Goal: Check status: Check status

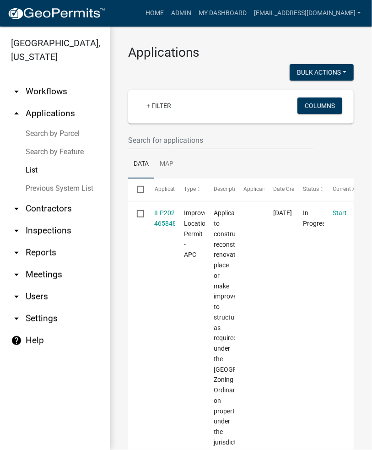
click at [57, 128] on link "Search by Parcel" at bounding box center [55, 134] width 110 height 18
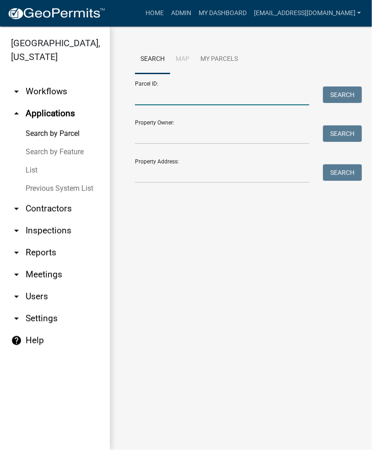
click at [175, 98] on input "Parcel ID:" at bounding box center [222, 96] width 175 height 19
paste input "[PHONE_NUMBER].A"
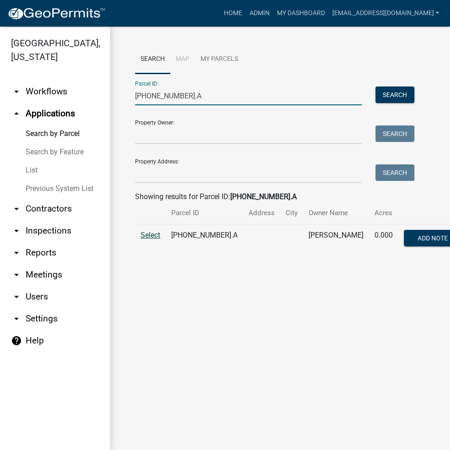
type input "[PHONE_NUMBER].A"
click at [149, 237] on span "Select" at bounding box center [151, 235] width 20 height 9
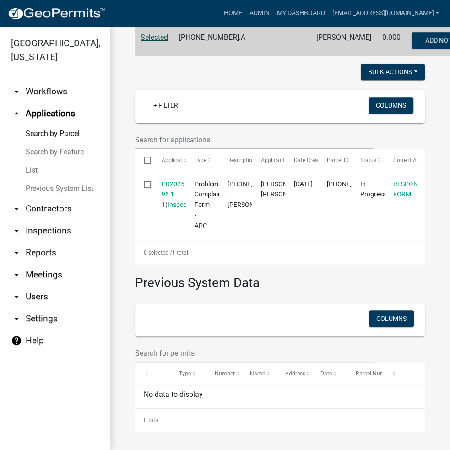
scroll to position [243, 0]
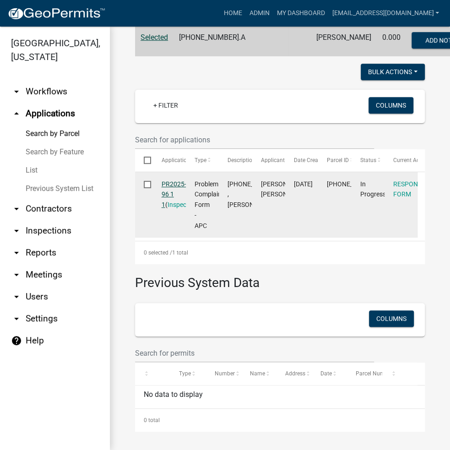
click at [174, 180] on link "PR2025-96 1 1" at bounding box center [174, 194] width 25 height 28
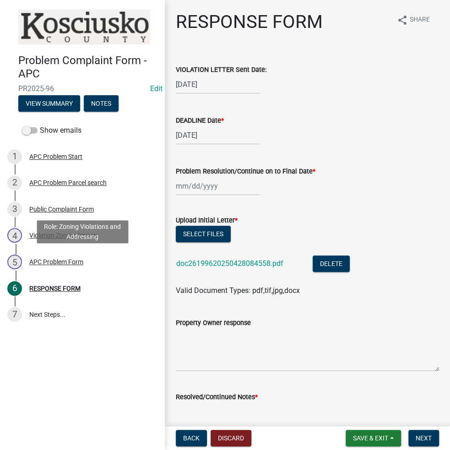
click at [68, 265] on div "5 APC Problem Form" at bounding box center [78, 262] width 143 height 15
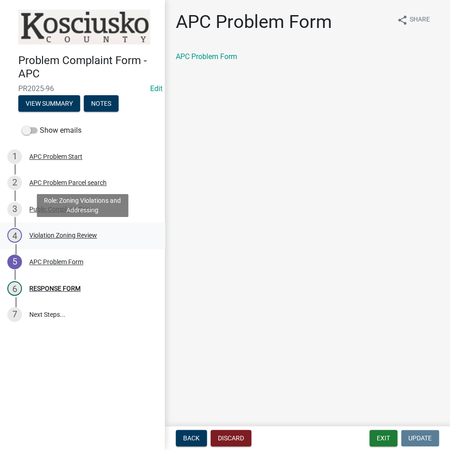
click at [69, 237] on div "Violation Zoning Review" at bounding box center [63, 235] width 68 height 6
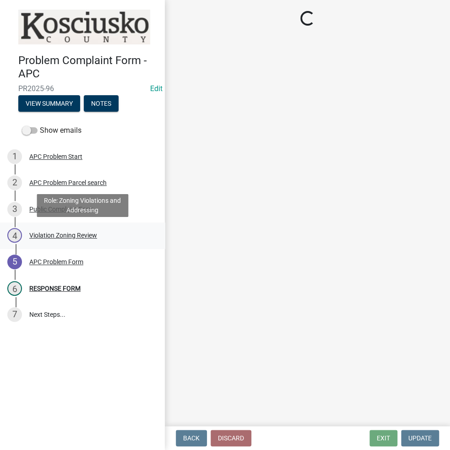
select select "1146270b-2111-4e23-bf7f-74ce85cf7041"
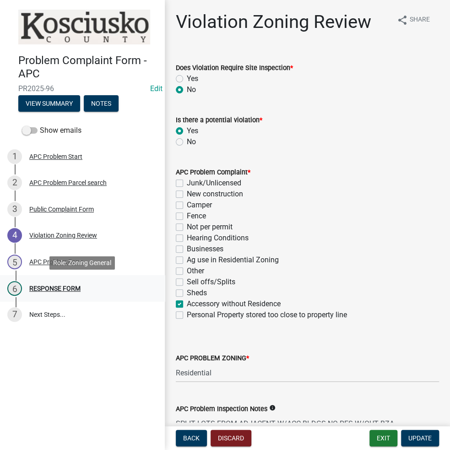
click at [56, 289] on div "RESPONSE FORM" at bounding box center [54, 288] width 51 height 6
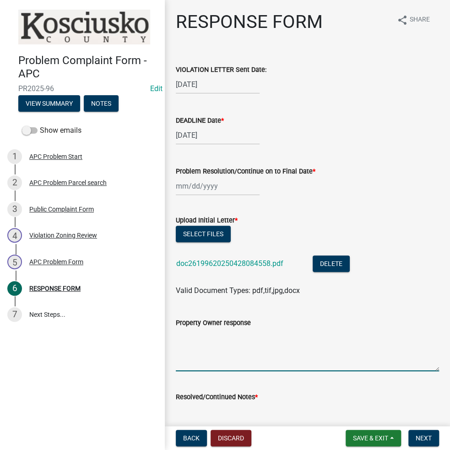
click at [210, 341] on textarea "Property Owner response" at bounding box center [307, 349] width 263 height 43
type textarea "8/18 there is a camper here now"
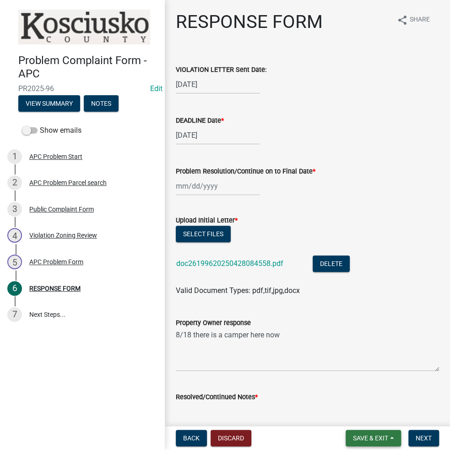
click at [367, 432] on button "Save & Exit" at bounding box center [373, 438] width 55 height 16
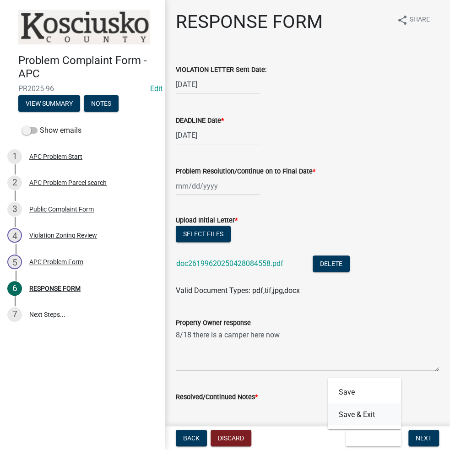
click at [366, 413] on button "Save & Exit" at bounding box center [364, 415] width 73 height 22
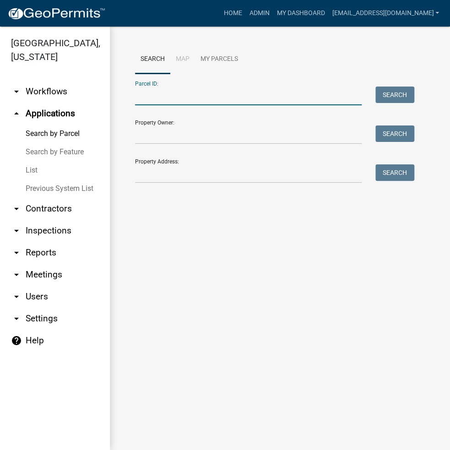
paste input "[PHONE_NUMBER].A"
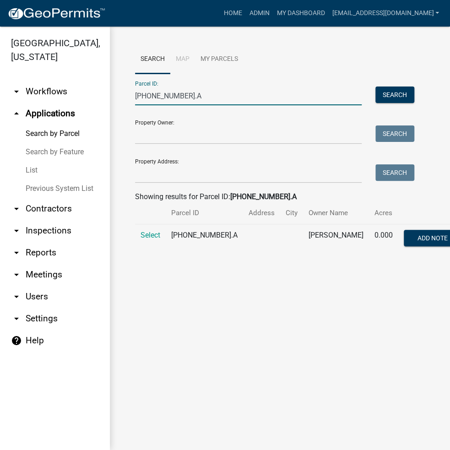
type input "[PHONE_NUMBER].A"
click at [157, 232] on span "Select" at bounding box center [151, 235] width 20 height 9
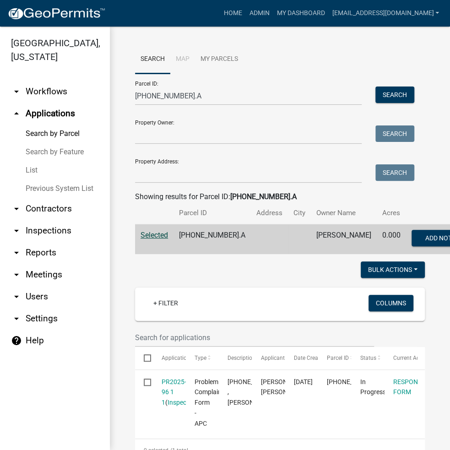
scroll to position [243, 0]
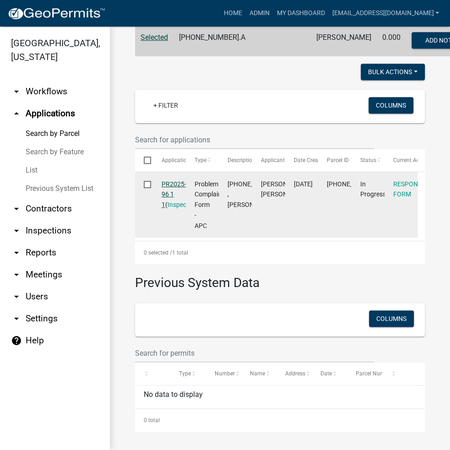
click at [173, 180] on link "PR2025-96 1 1" at bounding box center [174, 194] width 25 height 28
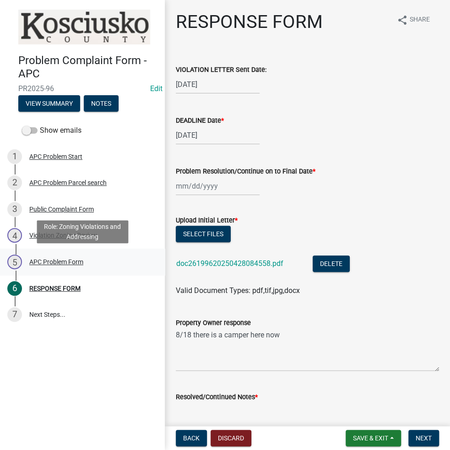
click at [69, 262] on div "APC Problem Form" at bounding box center [56, 262] width 54 height 6
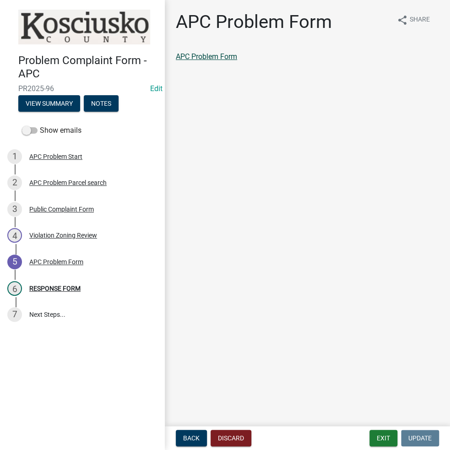
click at [220, 60] on link "APC Problem Form" at bounding box center [206, 56] width 61 height 9
click at [64, 294] on div "6 RESPONSE FORM" at bounding box center [78, 288] width 143 height 15
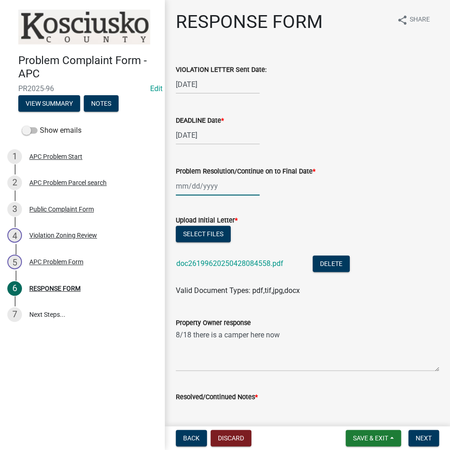
click at [200, 192] on div at bounding box center [218, 186] width 84 height 19
select select "8"
select select "2025"
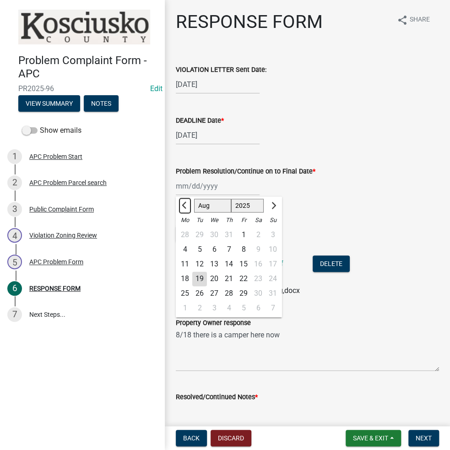
click at [184, 207] on span "Previous month" at bounding box center [185, 205] width 7 height 7
click at [185, 204] on span "Previous month" at bounding box center [185, 205] width 7 height 7
select select "5"
click at [202, 262] on div "13" at bounding box center [199, 264] width 15 height 15
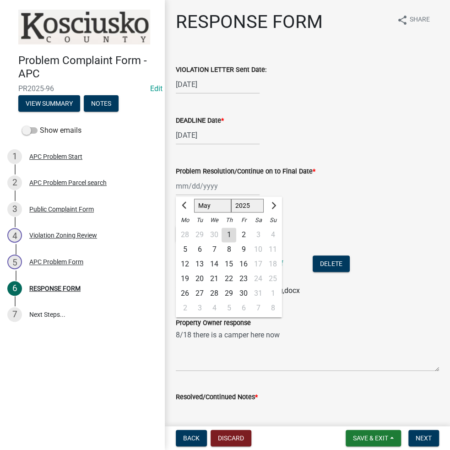
type input "05/13/2025"
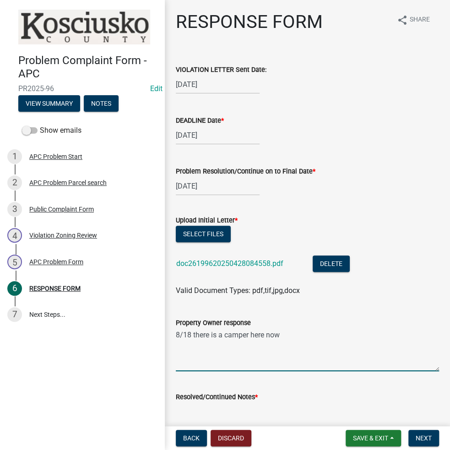
click at [176, 335] on textarea "8/18 there is a camper here now" at bounding box center [307, 349] width 263 height 43
type textarea "5/13 spoke w/legal, letter returned, to get contact address 8/18 there is a cam…"
click at [358, 432] on button "Save & Exit" at bounding box center [373, 438] width 55 height 16
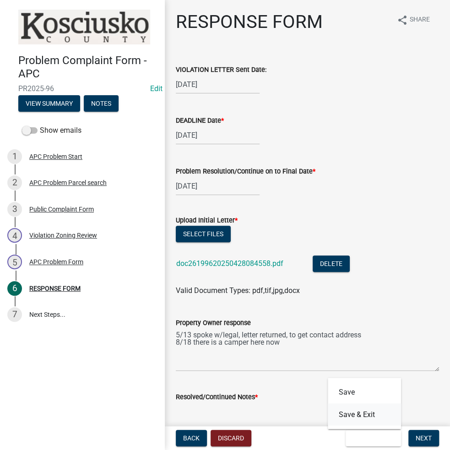
click at [358, 410] on button "Save & Exit" at bounding box center [364, 415] width 73 height 22
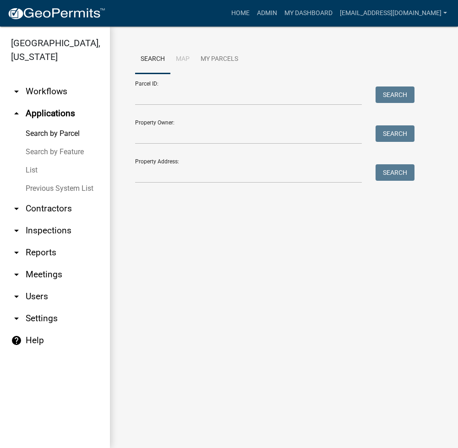
click at [78, 191] on link "Previous System List" at bounding box center [55, 189] width 110 height 18
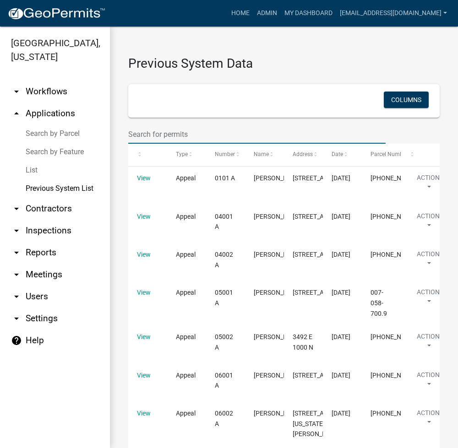
click at [180, 129] on input "text" at bounding box center [256, 134] width 257 height 19
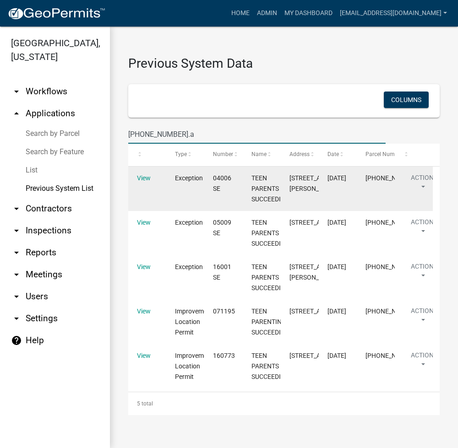
scroll to position [16, 0]
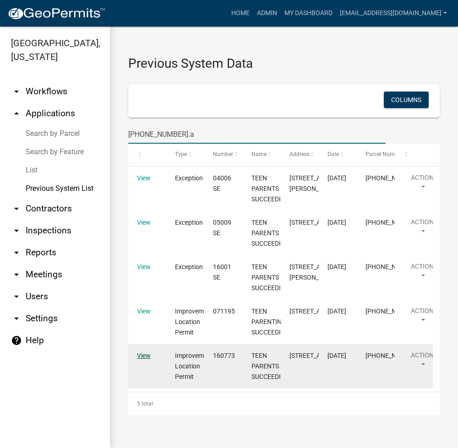
click at [141, 360] on link "View" at bounding box center [144, 355] width 14 height 7
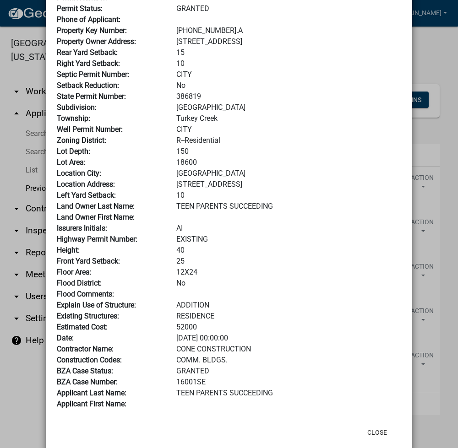
scroll to position [122, 0]
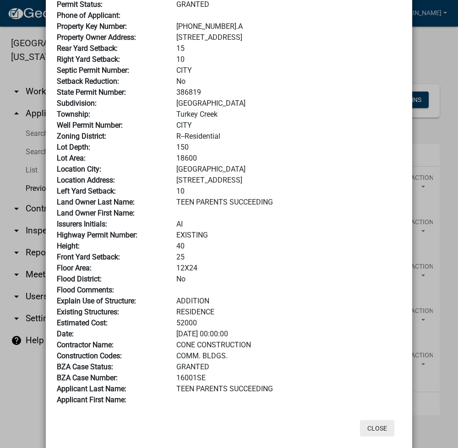
click at [373, 433] on button "Close" at bounding box center [377, 428] width 34 height 16
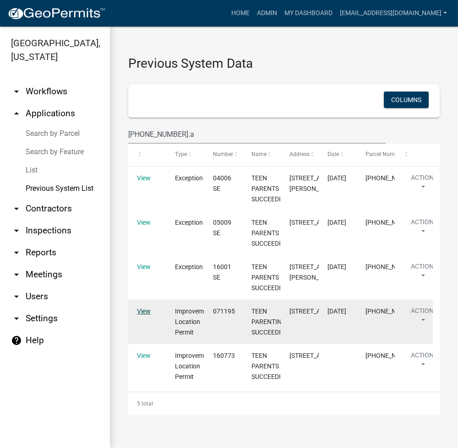
click at [138, 315] on link "View" at bounding box center [144, 311] width 14 height 7
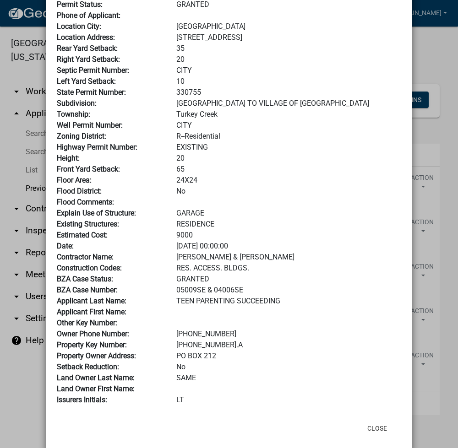
scroll to position [0, 0]
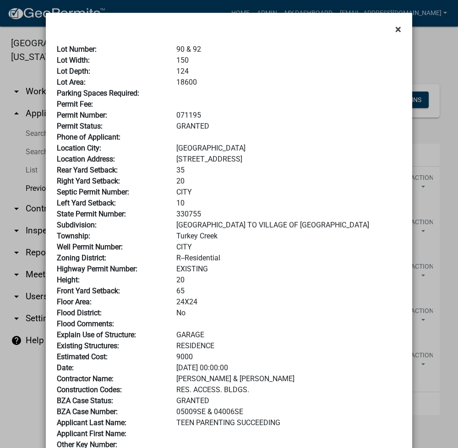
click at [397, 27] on span "×" at bounding box center [398, 29] width 6 height 13
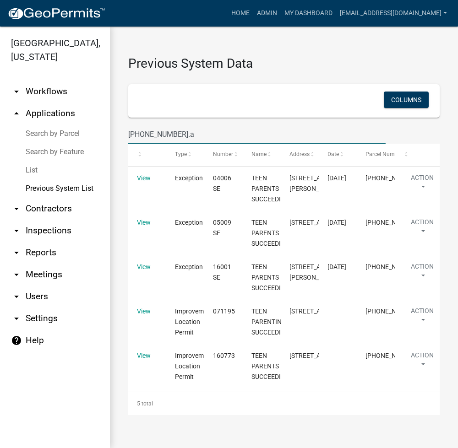
click at [157, 125] on input "008-030-127.a" at bounding box center [256, 134] width 257 height 19
type input "008-029-048"
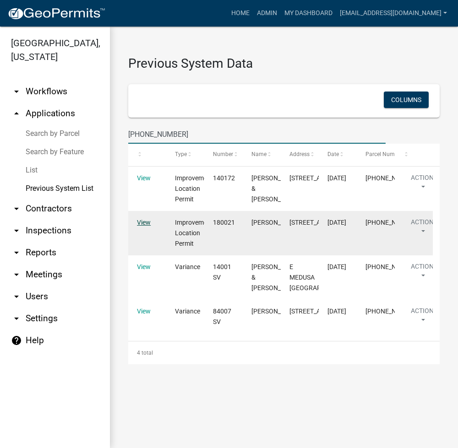
click at [144, 226] on link "View" at bounding box center [144, 222] width 14 height 7
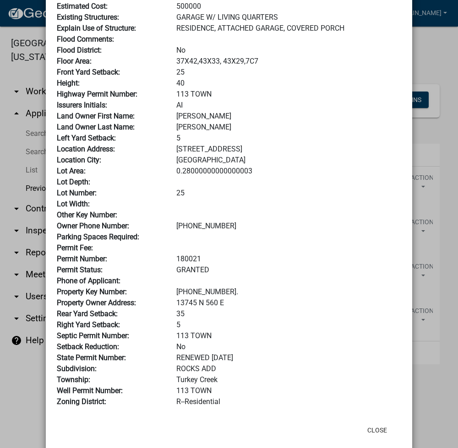
scroll to position [122, 0]
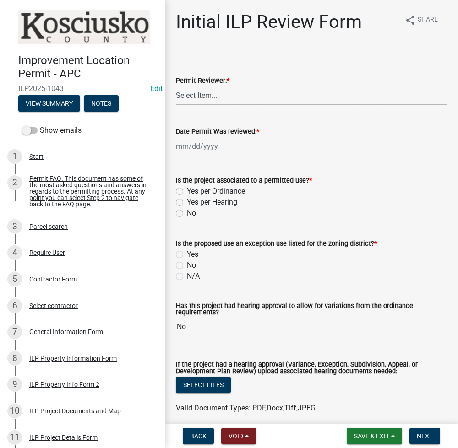
click at [197, 95] on select "Select Item... MMS LT AT CS Vacant Vacant" at bounding box center [311, 95] width 271 height 19
click at [176, 86] on select "Select Item... MMS LT AT CS Vacant Vacant" at bounding box center [311, 95] width 271 height 19
select select "fc758b50-acba-4166-9f24-5248f0f78016"
click at [193, 152] on div at bounding box center [218, 146] width 84 height 19
select select "8"
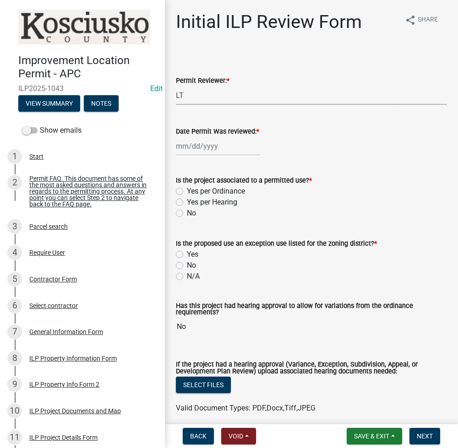
select select "2025"
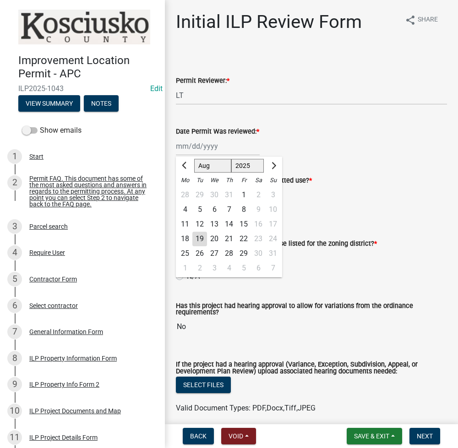
click at [202, 238] on div "19" at bounding box center [199, 239] width 15 height 15
type input "08/19/2025"
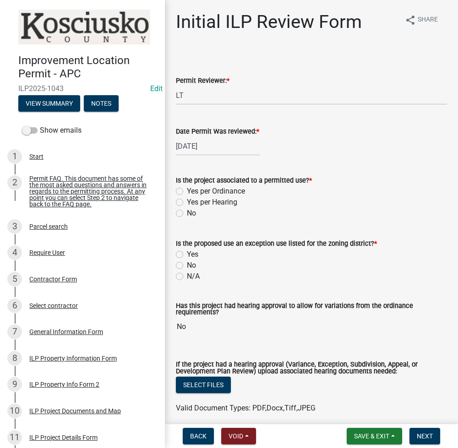
click at [187, 190] on label "Yes per Ordinance" at bounding box center [216, 191] width 58 height 11
click at [187, 190] on input "Yes per Ordinance" at bounding box center [190, 189] width 6 height 6
radio input "true"
click at [357, 429] on button "Save & Exit" at bounding box center [374, 436] width 55 height 16
click at [351, 384] on button "Save" at bounding box center [365, 391] width 73 height 22
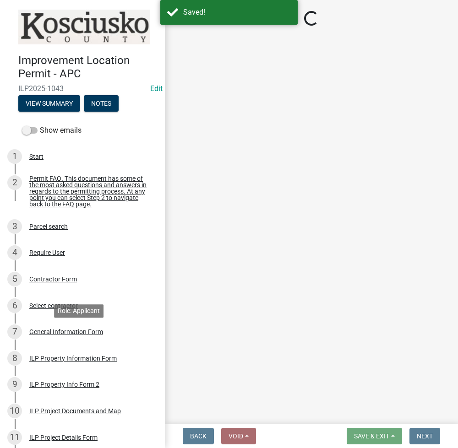
click at [70, 335] on div "General Information Form" at bounding box center [66, 332] width 74 height 6
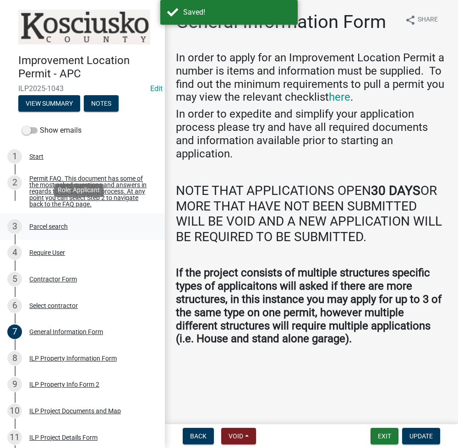
scroll to position [282, 0]
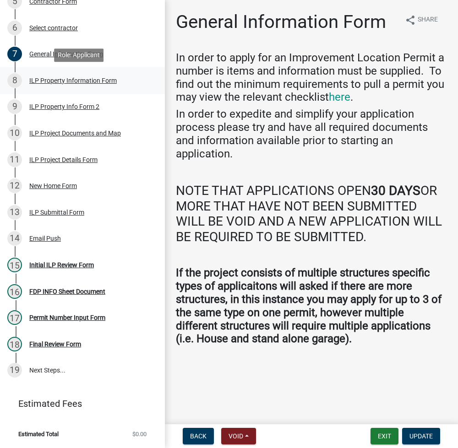
click at [89, 83] on div "ILP Property Information Form" at bounding box center [72, 80] width 87 height 6
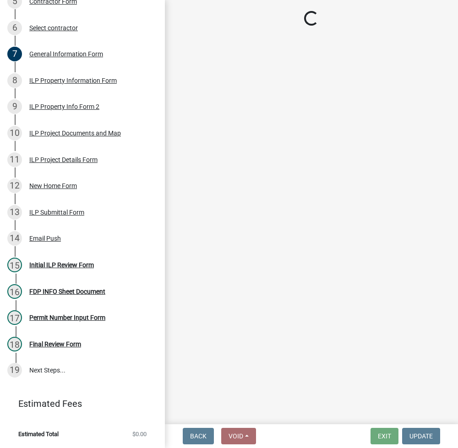
select select "43c67e15-aa71-4662-a612-5084d59379d6"
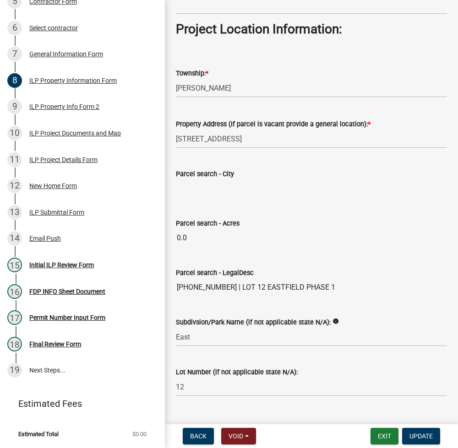
scroll to position [688, 0]
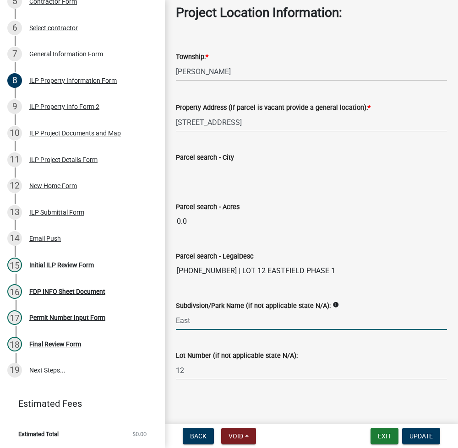
click at [218, 323] on input "East" at bounding box center [311, 320] width 271 height 19
type input "EASTFIELD PHASE 1"
click at [417, 439] on span "Update" at bounding box center [420, 436] width 23 height 7
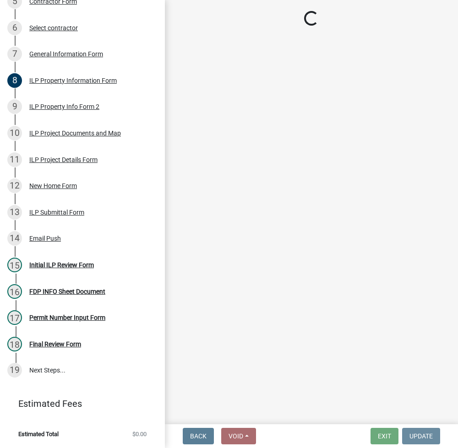
scroll to position [0, 0]
select select "fc758b50-acba-4166-9f24-5248f0f78016"
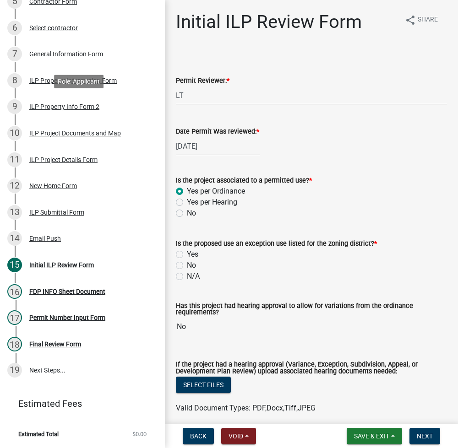
click at [55, 107] on div "ILP Property Info Form 2" at bounding box center [64, 107] width 70 height 6
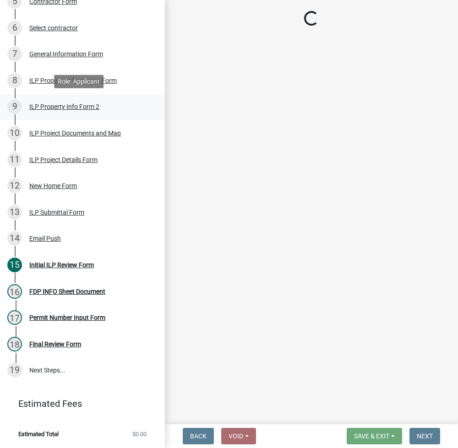
select select "30cad654-0079-4cbe-a349-097ae71a5774"
select select "1146270b-2111-4e23-bf7f-74ce85cf7041"
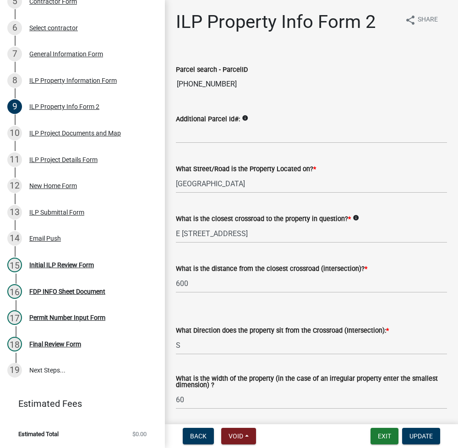
scroll to position [122, 0]
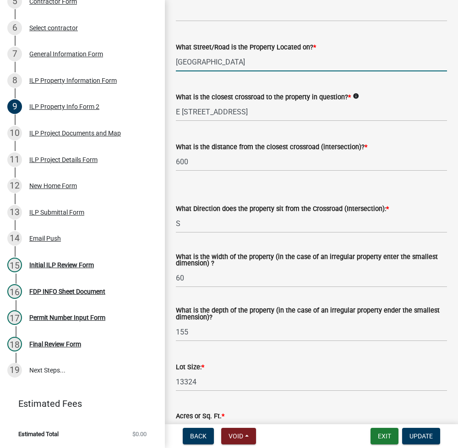
click at [186, 62] on input "N. Eastfield Circle" at bounding box center [311, 62] width 271 height 19
type input "Eastfield Circle"
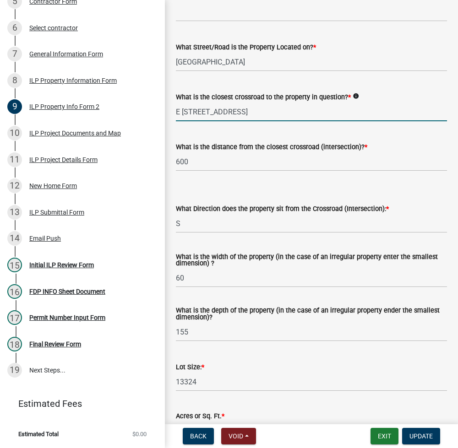
drag, startPoint x: 284, startPoint y: 117, endPoint x: 169, endPoint y: 109, distance: 114.7
click at [169, 109] on div "What is the closest crossroad to the property in question? * info E 1250 N and …" at bounding box center [311, 100] width 285 height 43
type input "1250 N"
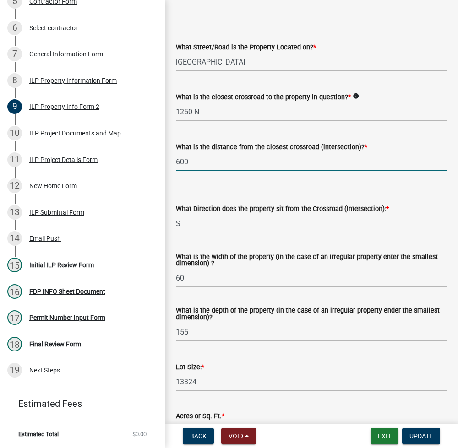
click at [213, 169] on input "600" at bounding box center [311, 162] width 271 height 19
type input "744"
click at [234, 223] on select "Select Item... N NE NW S SE SW E W" at bounding box center [311, 223] width 271 height 19
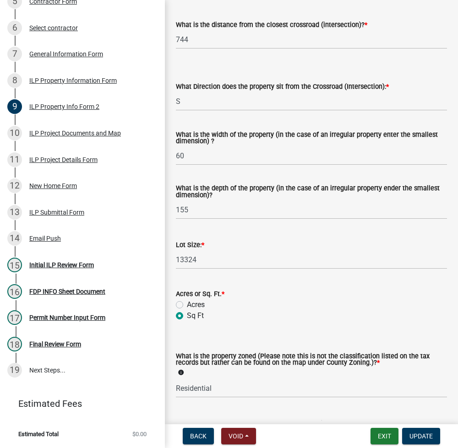
scroll to position [339, 0]
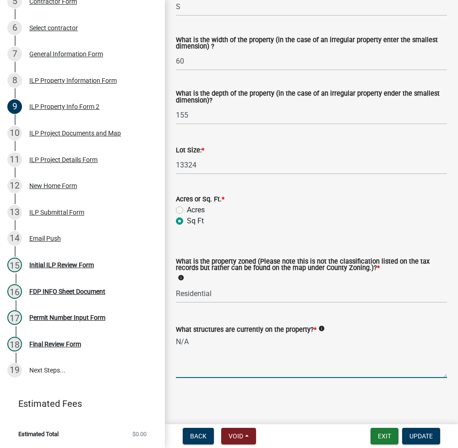
click at [244, 347] on textarea "N/A" at bounding box center [311, 356] width 271 height 43
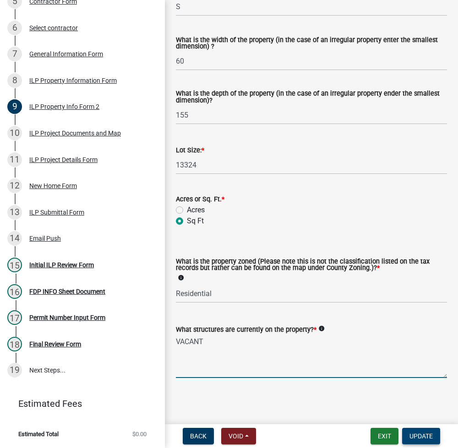
type textarea "VACANT"
click at [418, 433] on span "Update" at bounding box center [420, 436] width 23 height 7
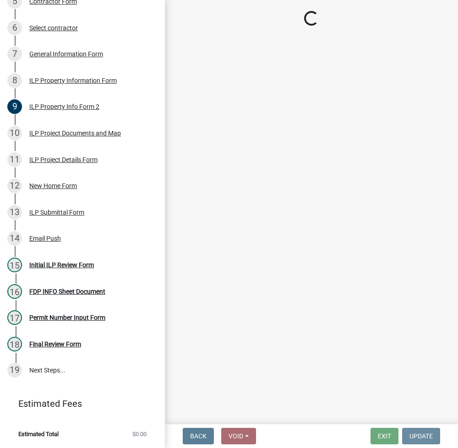
scroll to position [0, 0]
select select "fc758b50-acba-4166-9f24-5248f0f78016"
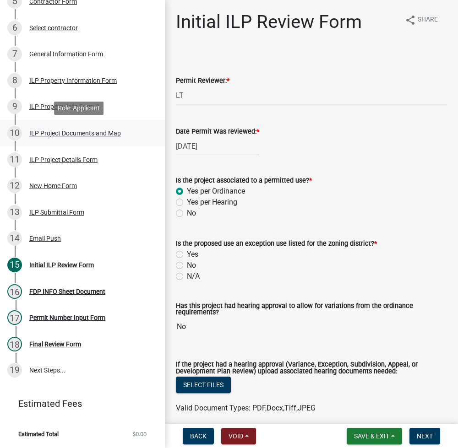
click at [85, 134] on div "ILP Project Documents and Map" at bounding box center [75, 133] width 92 height 6
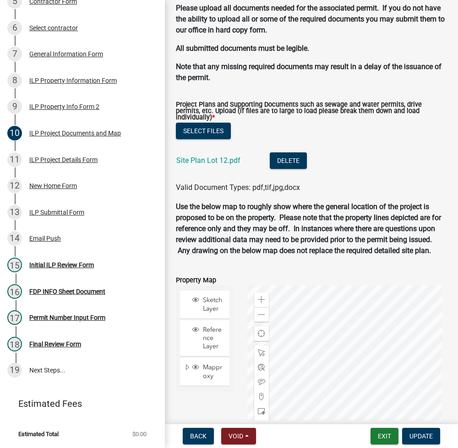
scroll to position [977, 0]
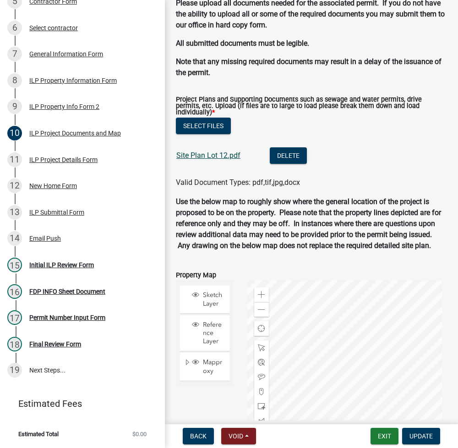
click at [211, 160] on link "Site Plan Lot 12.pdf" at bounding box center [208, 155] width 64 height 9
click at [358, 164] on ul "Site Plan Lot 12.pdf Delete" at bounding box center [311, 156] width 271 height 41
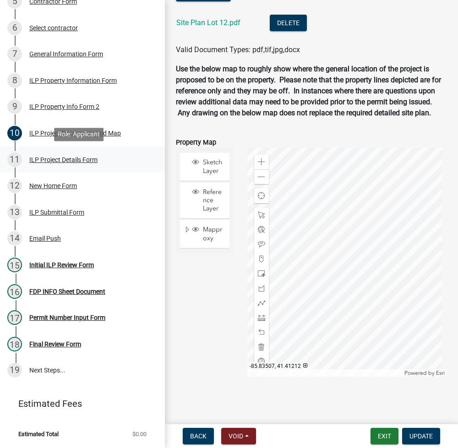
click at [68, 157] on div "ILP Project Details Form" at bounding box center [63, 160] width 68 height 6
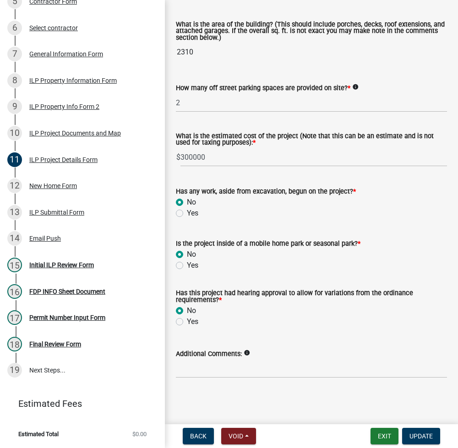
scroll to position [661, 0]
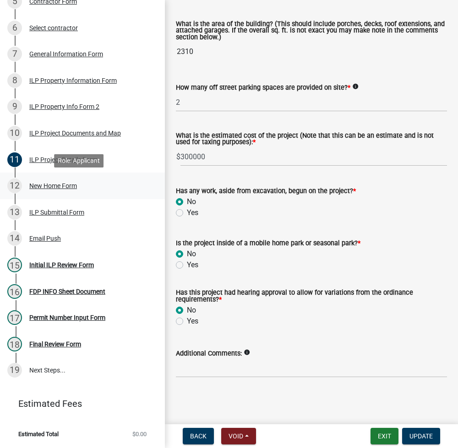
click at [40, 183] on div "New Home Form" at bounding box center [53, 186] width 48 height 6
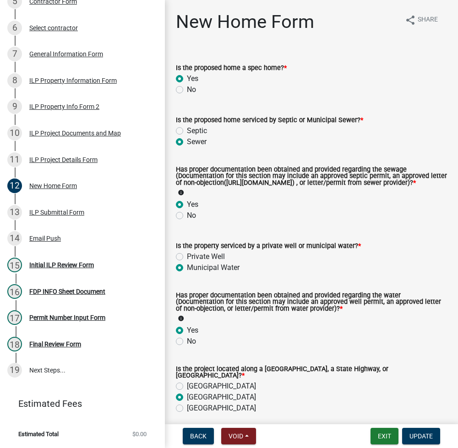
scroll to position [141, 0]
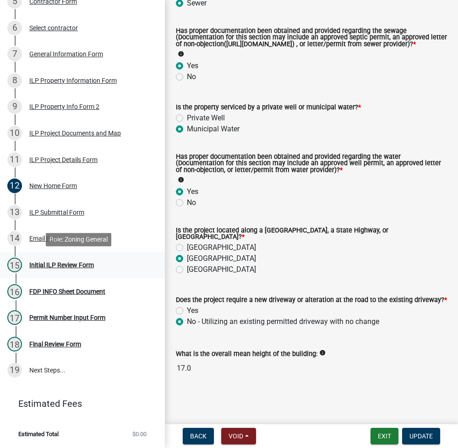
click at [71, 262] on div "Initial ILP Review Form" at bounding box center [61, 265] width 65 height 6
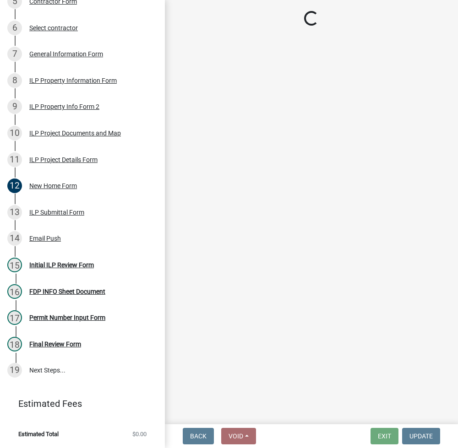
select select "fc758b50-acba-4166-9f24-5248f0f78016"
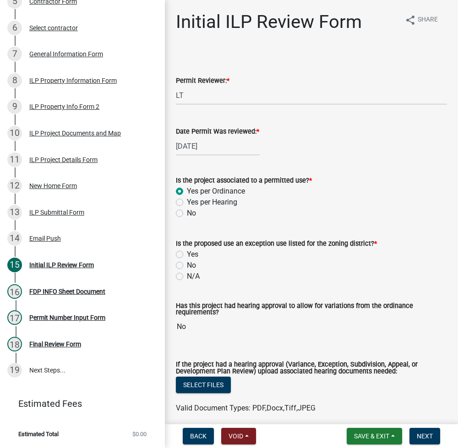
click at [187, 266] on label "No" at bounding box center [191, 265] width 9 height 11
click at [187, 266] on input "No" at bounding box center [190, 263] width 6 height 6
radio input "true"
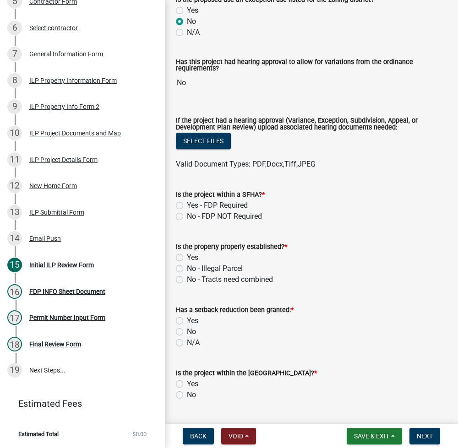
scroll to position [366, 0]
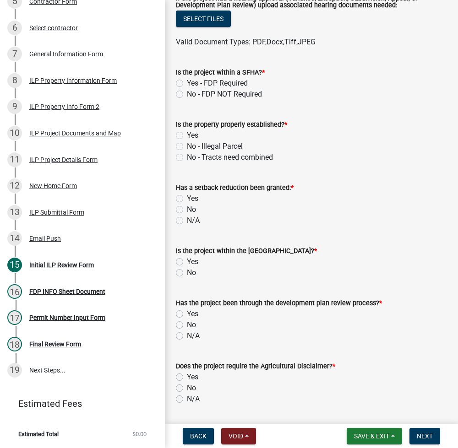
click at [187, 93] on label "No - FDP NOT Required" at bounding box center [224, 94] width 75 height 11
click at [187, 93] on input "No - FDP NOT Required" at bounding box center [190, 92] width 6 height 6
radio input "true"
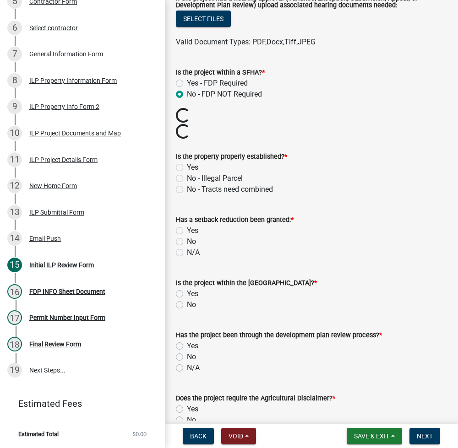
click at [187, 165] on label "Yes" at bounding box center [192, 167] width 11 height 11
click at [187, 165] on input "Yes" at bounding box center [190, 165] width 6 height 6
radio input "true"
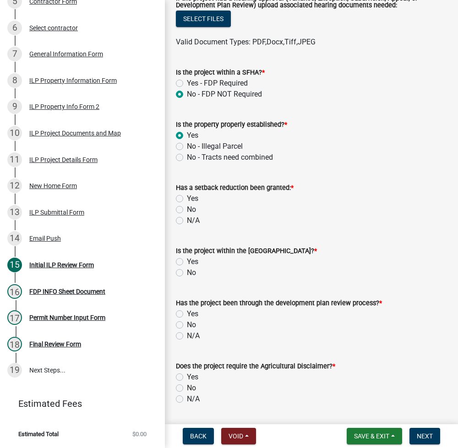
click at [187, 211] on label "No" at bounding box center [191, 209] width 9 height 11
click at [187, 210] on input "No" at bounding box center [190, 207] width 6 height 6
radio input "true"
click at [187, 274] on label "No" at bounding box center [191, 273] width 9 height 11
click at [187, 273] on input "No" at bounding box center [190, 271] width 6 height 6
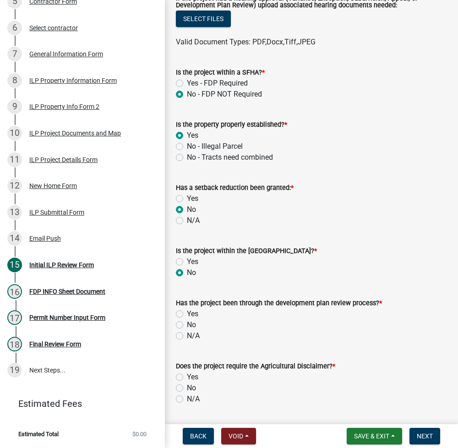
radio input "true"
click at [187, 338] on label "N/A" at bounding box center [193, 336] width 13 height 11
click at [187, 337] on input "N/A" at bounding box center [190, 334] width 6 height 6
radio input "true"
click at [187, 401] on label "N/A" at bounding box center [193, 399] width 13 height 11
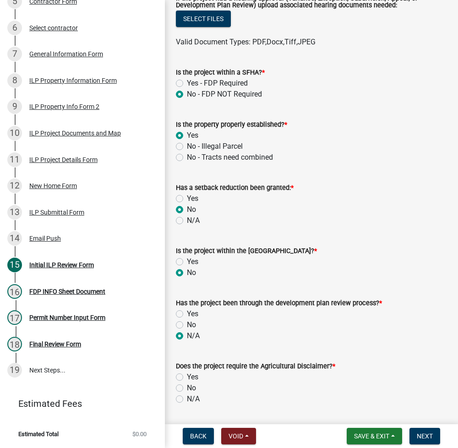
click at [187, 400] on input "N/A" at bounding box center [190, 397] width 6 height 6
radio input "true"
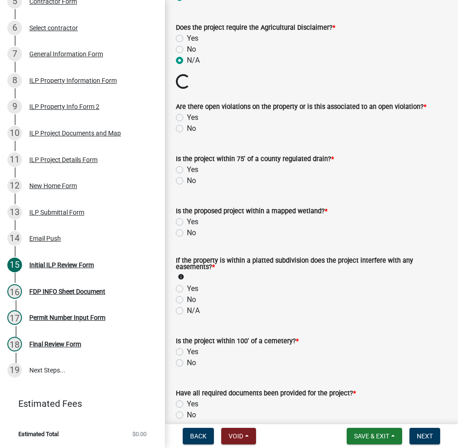
scroll to position [733, 0]
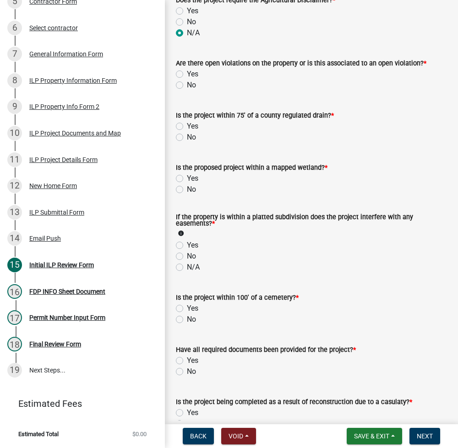
click at [187, 85] on label "No" at bounding box center [191, 85] width 9 height 11
click at [187, 85] on input "No" at bounding box center [190, 83] width 6 height 6
radio input "true"
click at [187, 140] on label "No" at bounding box center [191, 137] width 9 height 11
click at [187, 138] on input "No" at bounding box center [190, 135] width 6 height 6
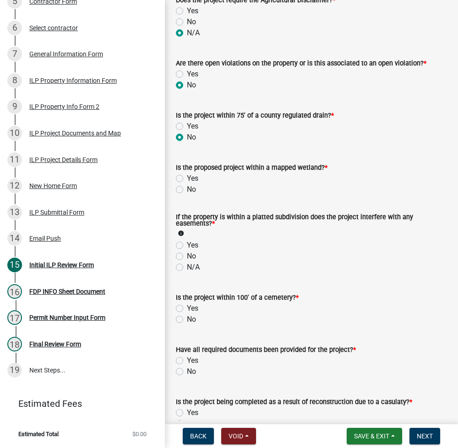
radio input "true"
click at [187, 189] on label "No" at bounding box center [191, 189] width 9 height 11
click at [187, 189] on input "No" at bounding box center [190, 187] width 6 height 6
radio input "true"
click at [187, 258] on label "No" at bounding box center [191, 256] width 9 height 11
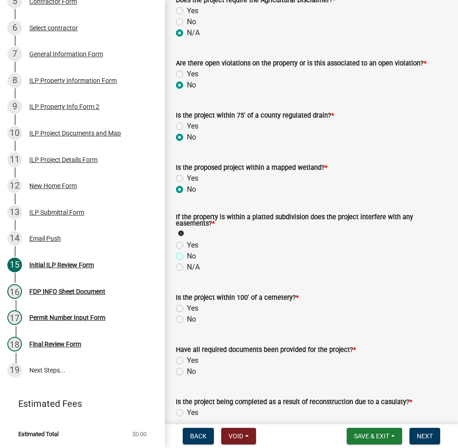
click at [187, 257] on input "No" at bounding box center [190, 254] width 6 height 6
radio input "true"
click at [187, 320] on label "No" at bounding box center [191, 319] width 9 height 11
click at [187, 320] on input "No" at bounding box center [190, 317] width 6 height 6
radio input "true"
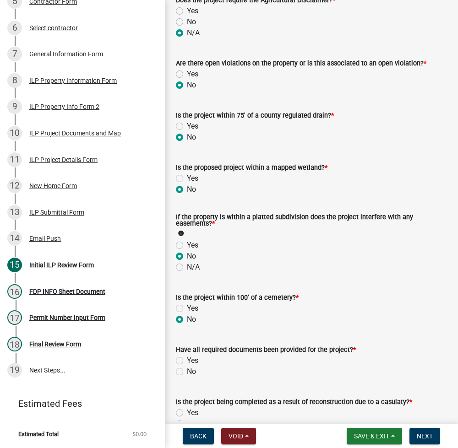
click at [187, 372] on label "No" at bounding box center [191, 371] width 9 height 11
click at [187, 372] on input "No" at bounding box center [190, 369] width 6 height 6
radio input "true"
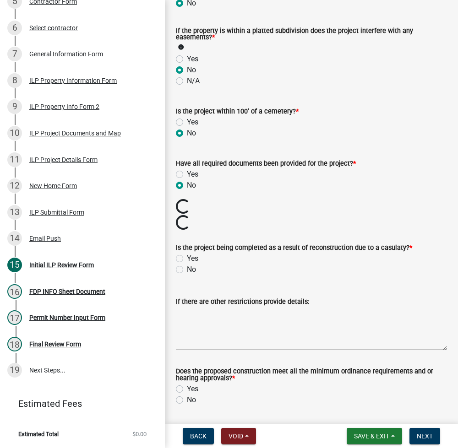
scroll to position [948, 0]
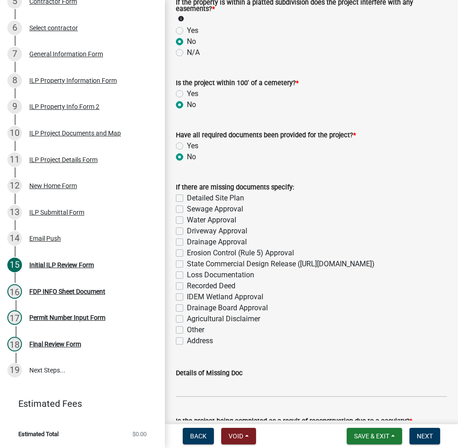
click at [187, 198] on label "Detailed Site Plan" at bounding box center [215, 198] width 57 height 11
click at [187, 198] on input "Detailed Site Plan" at bounding box center [190, 196] width 6 height 6
checkbox input "true"
checkbox input "false"
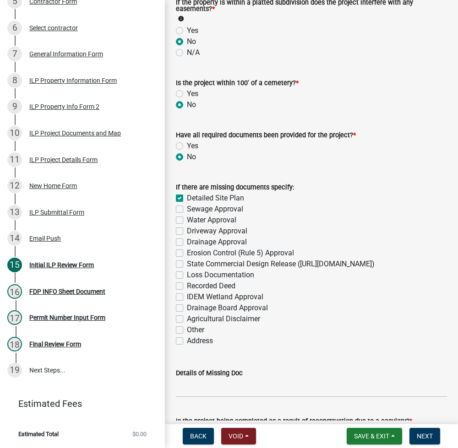
checkbox input "false"
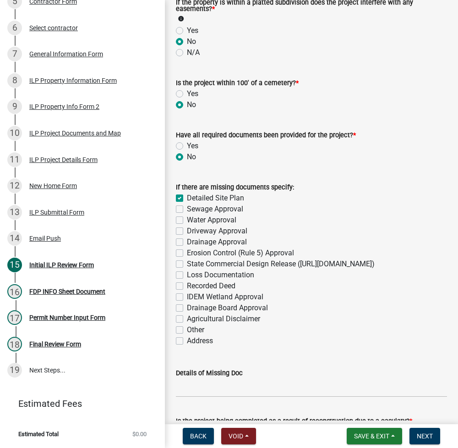
checkbox input "false"
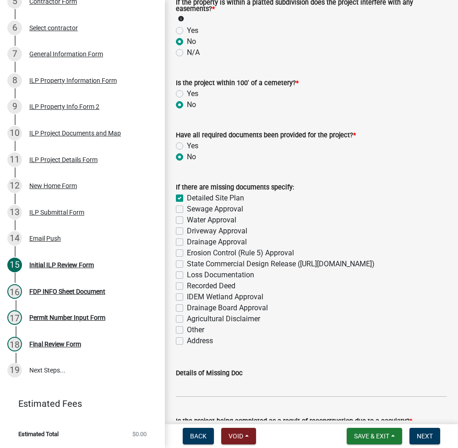
checkbox input "false"
click at [187, 207] on label "Sewage Approval" at bounding box center [215, 209] width 56 height 11
click at [187, 207] on input "Sewage Approval" at bounding box center [190, 207] width 6 height 6
checkbox input "true"
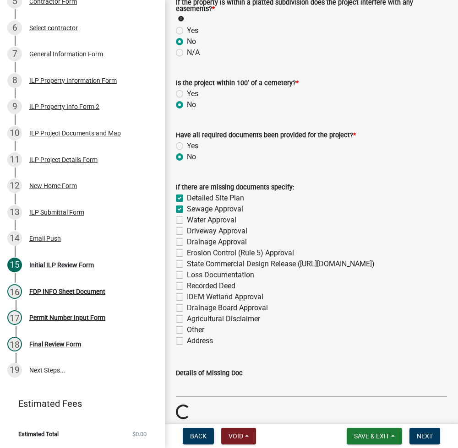
checkbox input "true"
checkbox input "false"
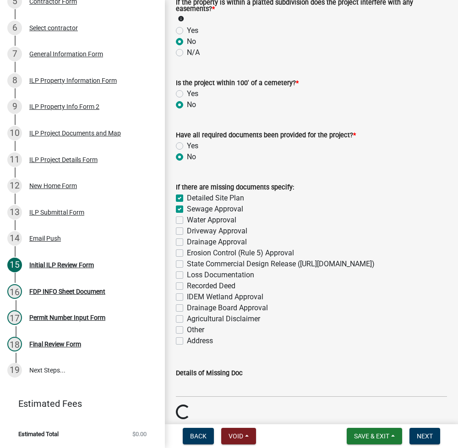
checkbox input "false"
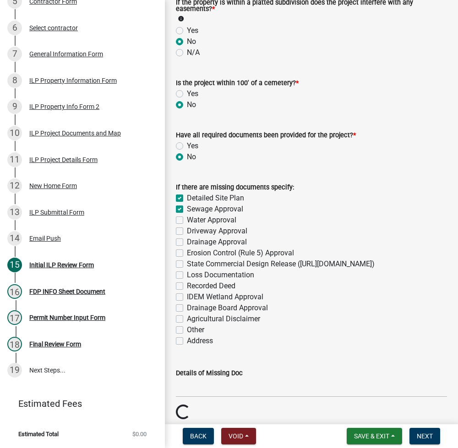
checkbox input "false"
click at [175, 224] on div "If there are missing documents specify: Detailed Site Plan Sewage Approval Wate…" at bounding box center [311, 259] width 285 height 176
click at [187, 235] on label "Driveway Approval" at bounding box center [217, 231] width 60 height 11
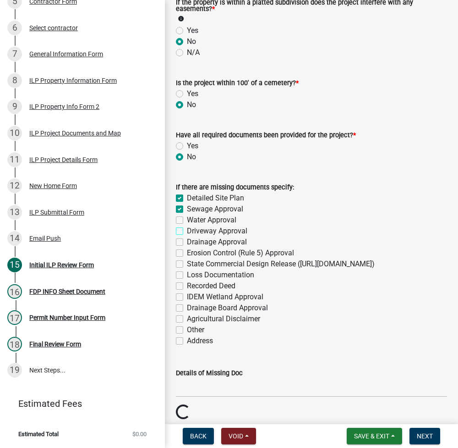
click at [187, 232] on input "Driveway Approval" at bounding box center [190, 229] width 6 height 6
checkbox input "true"
checkbox input "false"
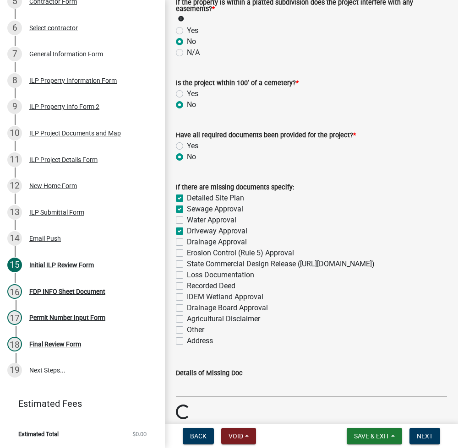
checkbox input "true"
checkbox input "false"
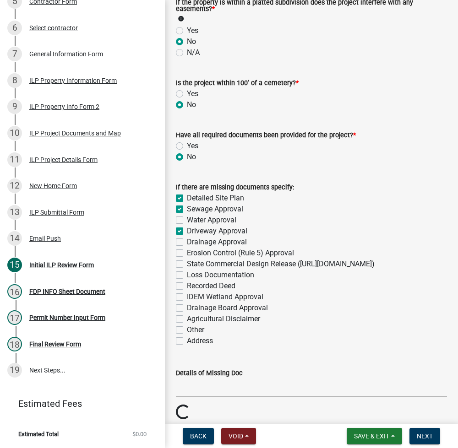
checkbox input "false"
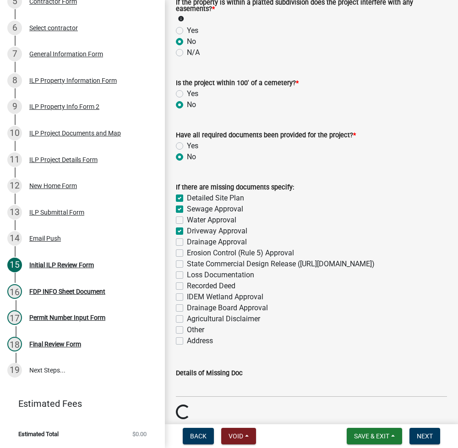
checkbox input "false"
click at [187, 218] on label "Water Approval" at bounding box center [211, 220] width 49 height 11
click at [187, 218] on input "Water Approval" at bounding box center [190, 218] width 6 height 6
checkbox input "true"
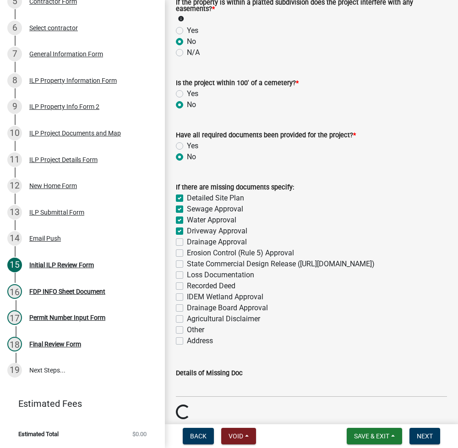
checkbox input "true"
checkbox input "false"
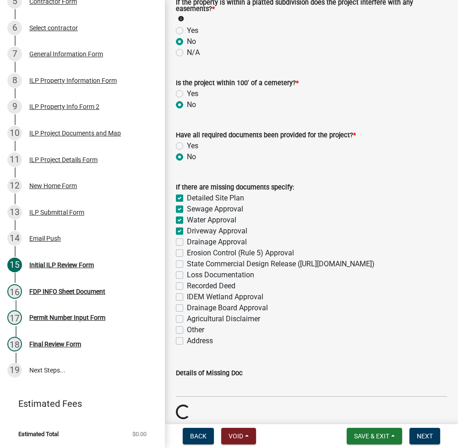
checkbox input "false"
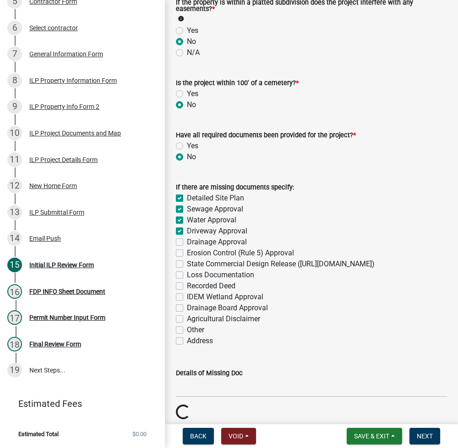
checkbox input "false"
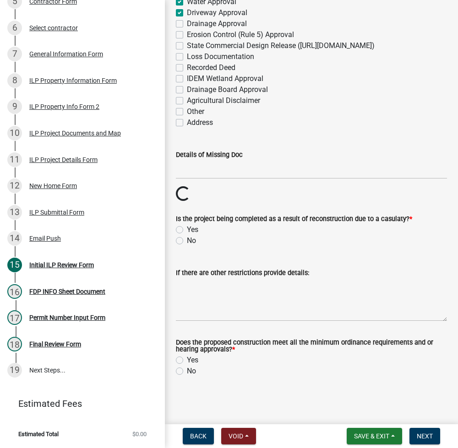
scroll to position [1161, 0]
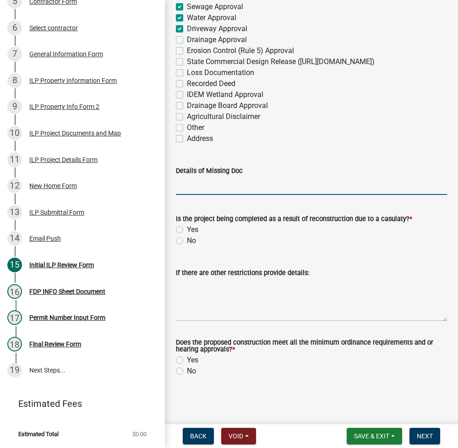
click at [292, 186] on input "Details of Missing Doc" at bounding box center [311, 185] width 271 height 19
type input "Site plan does not indicate size of structure, are there porches? A letter from…"
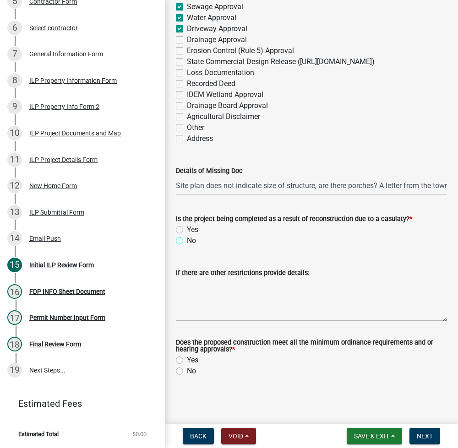
click at [187, 235] on input "No" at bounding box center [190, 238] width 6 height 6
radio input "true"
click at [187, 359] on label "Yes" at bounding box center [192, 360] width 11 height 11
click at [187, 359] on input "Yes" at bounding box center [190, 358] width 6 height 6
radio input "true"
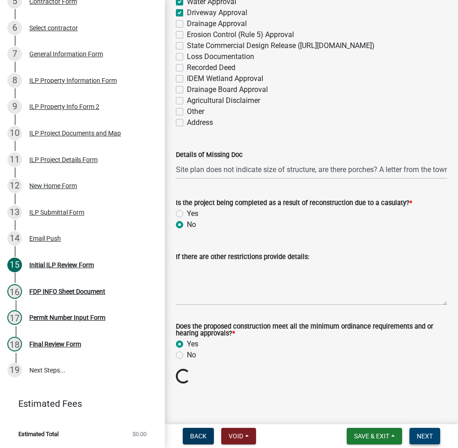
scroll to position [1161, 0]
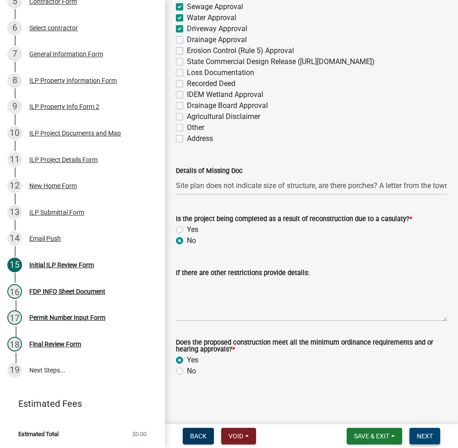
click at [426, 434] on span "Next" at bounding box center [425, 436] width 16 height 7
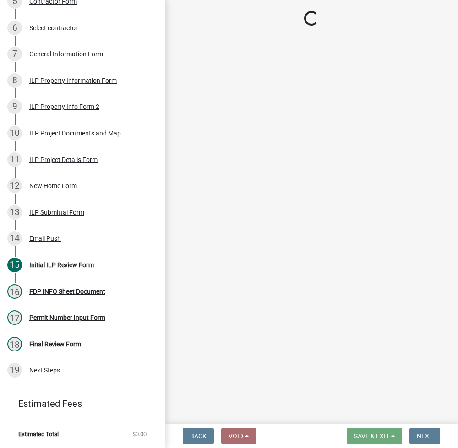
scroll to position [309, 0]
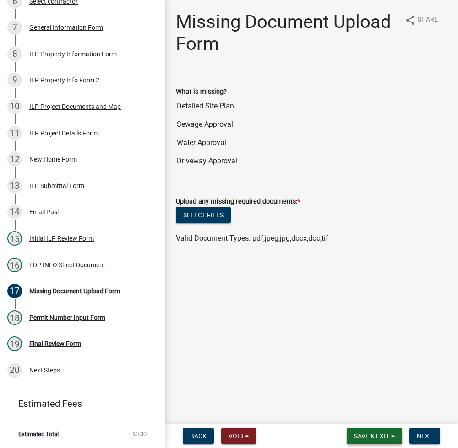
click at [368, 433] on span "Save & Exit" at bounding box center [371, 436] width 35 height 7
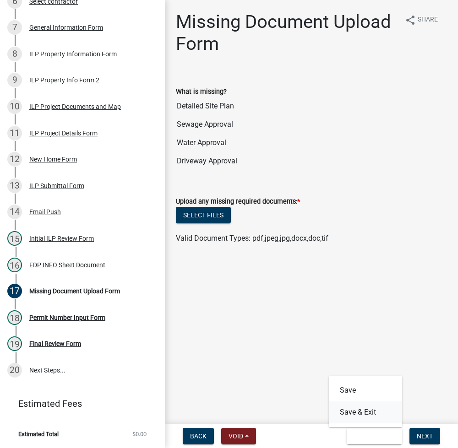
click at [368, 414] on button "Save & Exit" at bounding box center [365, 413] width 73 height 22
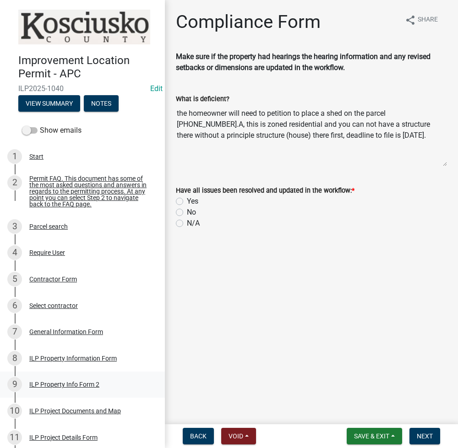
scroll to position [335, 0]
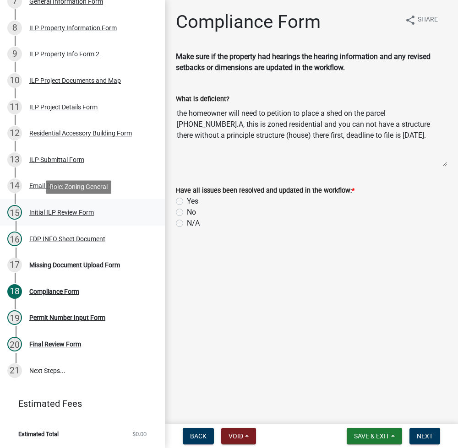
click at [56, 212] on div "Initial ILP Review Form" at bounding box center [61, 212] width 65 height 6
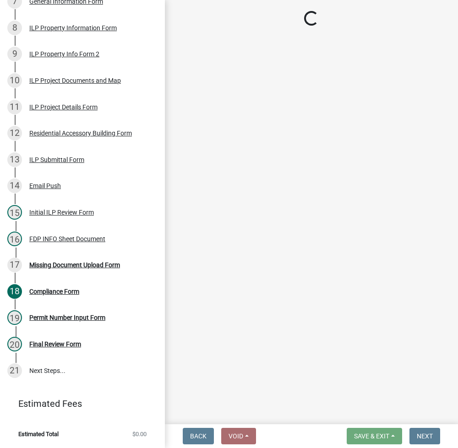
select select "c872cdc8-ca01-49f1-a213-e4b05fa58cd2"
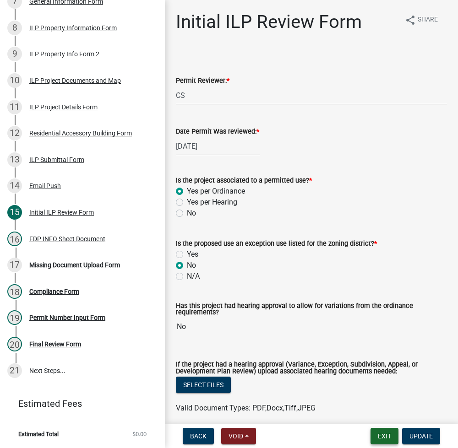
click at [380, 431] on button "Exit" at bounding box center [385, 436] width 28 height 16
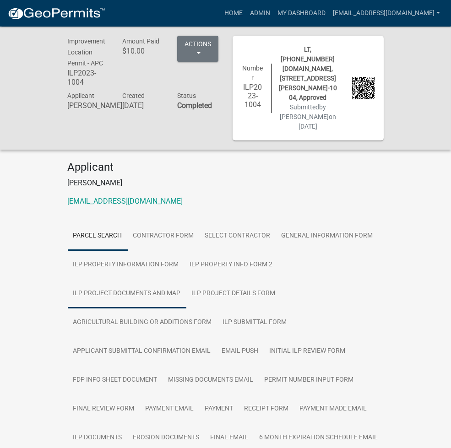
click at [149, 279] on link "ILP Project Documents and Map" at bounding box center [127, 293] width 119 height 29
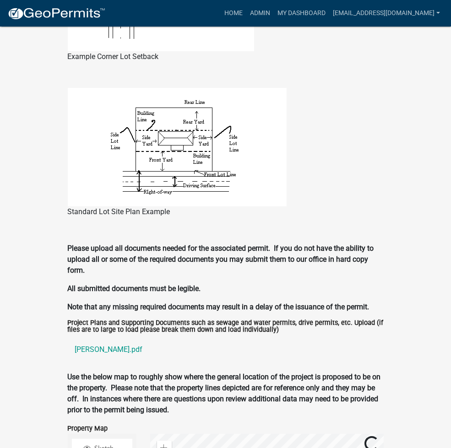
scroll to position [855, 0]
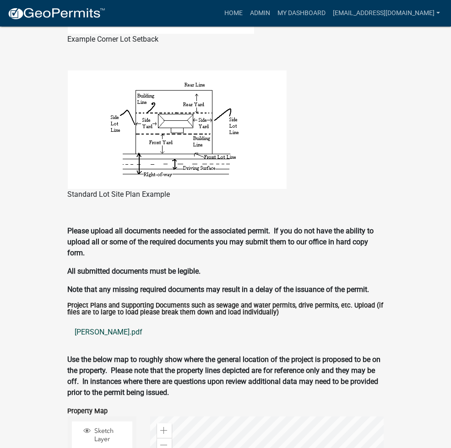
click at [68, 322] on link "[PERSON_NAME].pdf" at bounding box center [226, 333] width 316 height 22
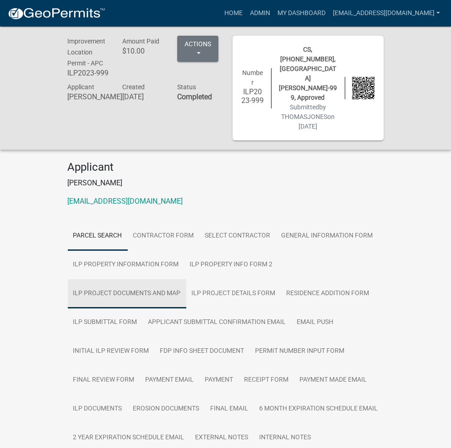
click at [158, 279] on link "ILP Project Documents and Map" at bounding box center [127, 293] width 119 height 29
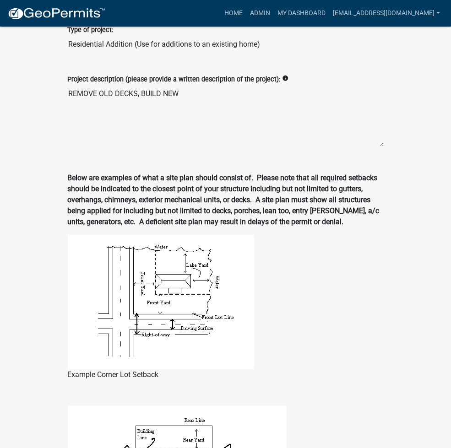
scroll to position [942, 0]
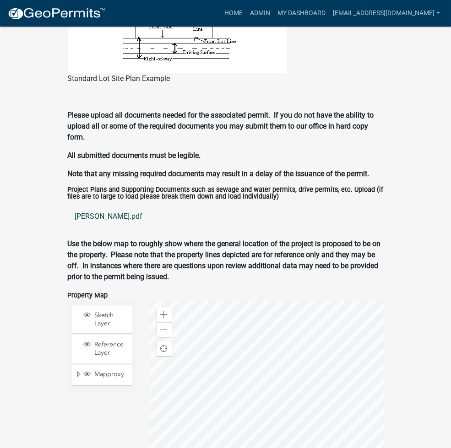
click at [68, 206] on link "ulrey.pdf" at bounding box center [226, 217] width 316 height 22
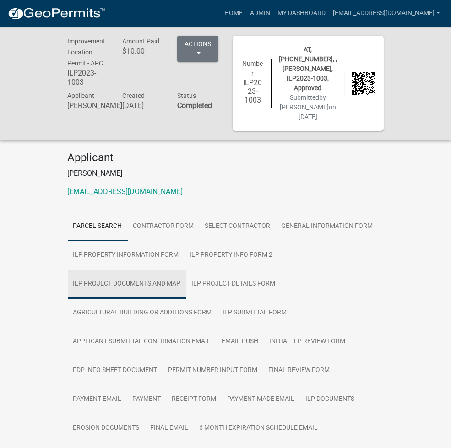
click at [186, 270] on link "ILP Project Documents and Map" at bounding box center [127, 284] width 119 height 29
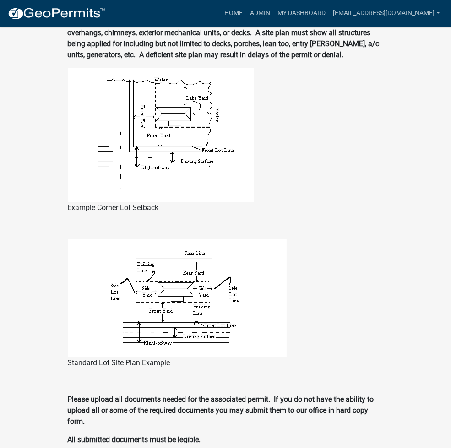
scroll to position [733, 0]
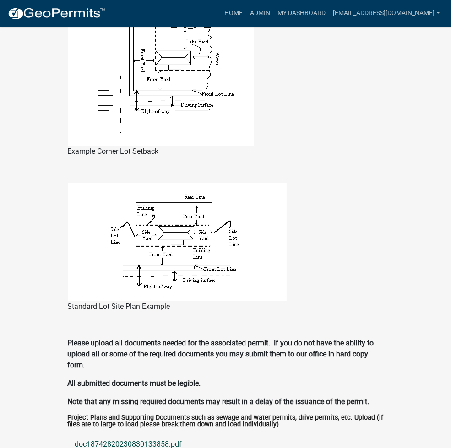
click at [68, 434] on link "doc18742820230830133858.pdf" at bounding box center [226, 445] width 316 height 22
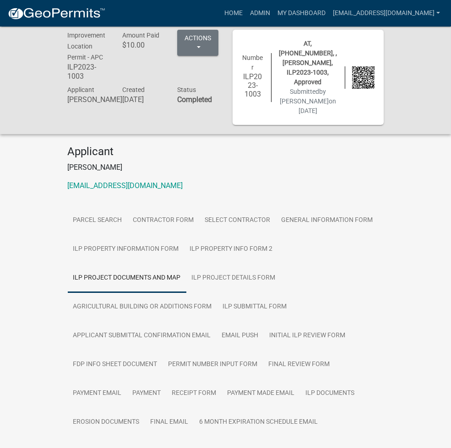
scroll to position [0, 0]
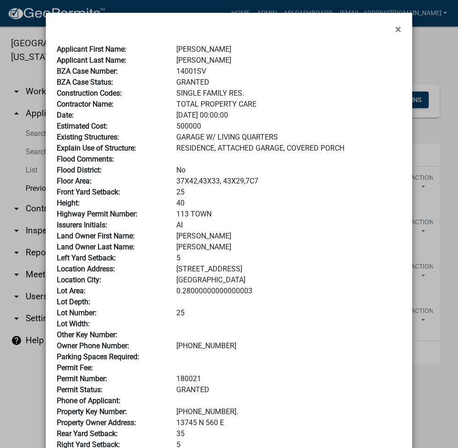
scroll to position [122, 0]
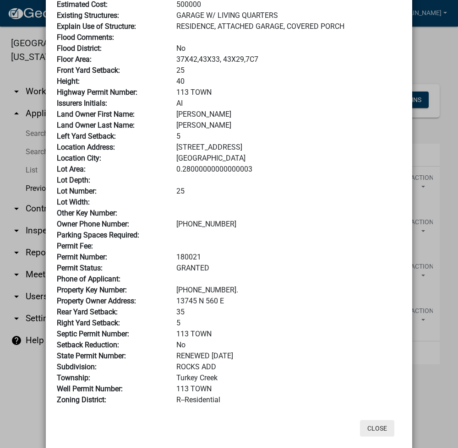
click at [377, 426] on button "Close" at bounding box center [377, 428] width 34 height 16
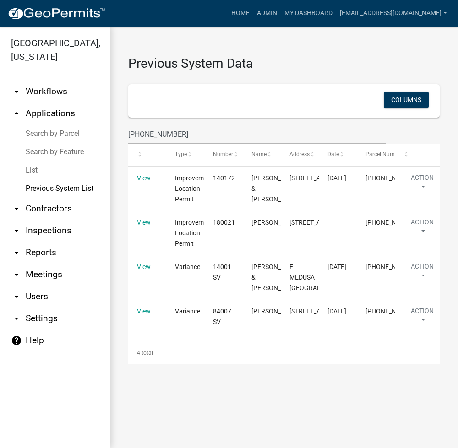
click at [65, 118] on link "arrow_drop_up Applications" at bounding box center [55, 114] width 110 height 22
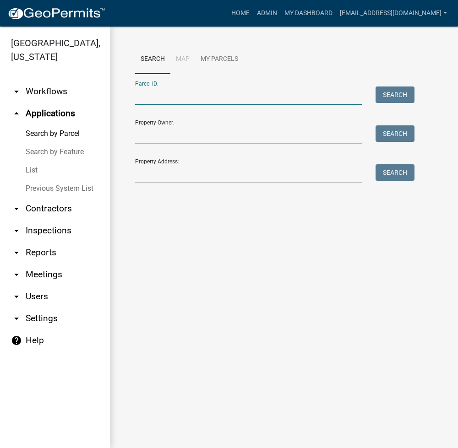
paste input "007-113-002"
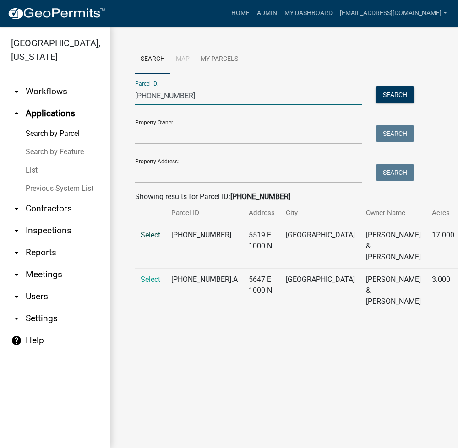
type input "007-113-002"
click at [144, 240] on span "Select" at bounding box center [151, 235] width 20 height 9
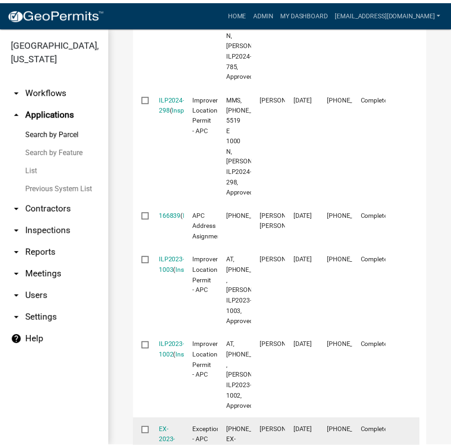
scroll to position [447, 0]
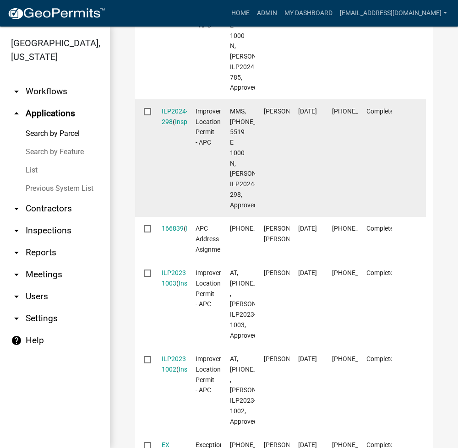
click at [175, 127] on div "ILP2024-298 ( Inspections )" at bounding box center [170, 116] width 16 height 21
click at [169, 126] on link "ILP2024-298" at bounding box center [175, 117] width 26 height 18
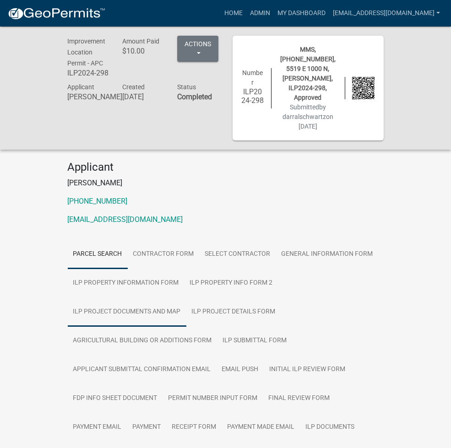
click at [151, 298] on link "ILP Project Documents and Map" at bounding box center [127, 312] width 119 height 29
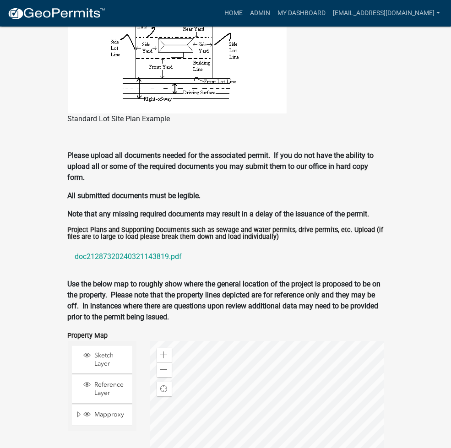
scroll to position [960, 0]
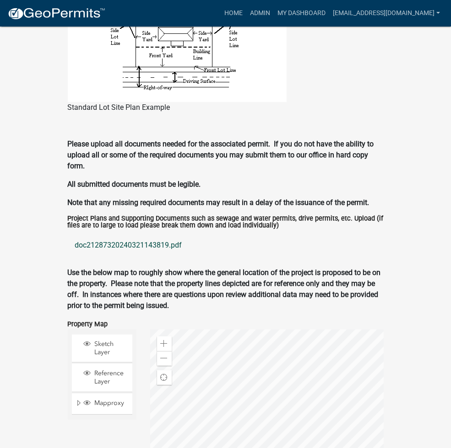
click at [85, 235] on link "doc21287320240321143819.pdf" at bounding box center [226, 246] width 316 height 22
click at [246, 10] on link "Home" at bounding box center [234, 13] width 26 height 17
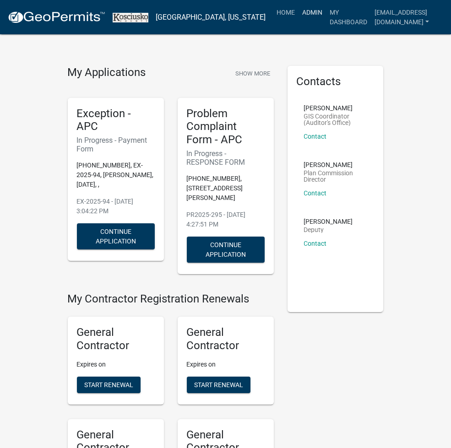
click at [299, 11] on link "Admin" at bounding box center [312, 12] width 27 height 17
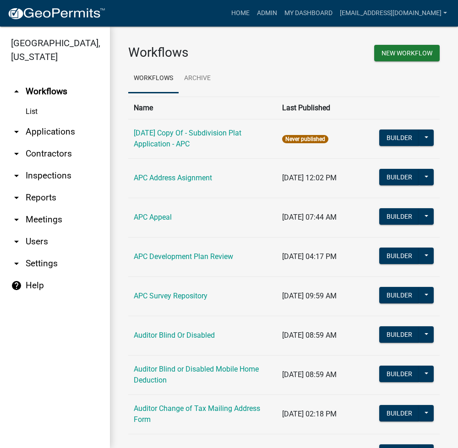
click at [59, 134] on link "arrow_drop_down Applications" at bounding box center [55, 132] width 110 height 22
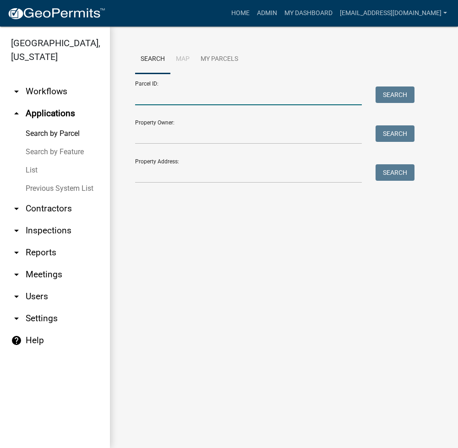
click at [250, 99] on input "Parcel ID:" at bounding box center [248, 96] width 227 height 19
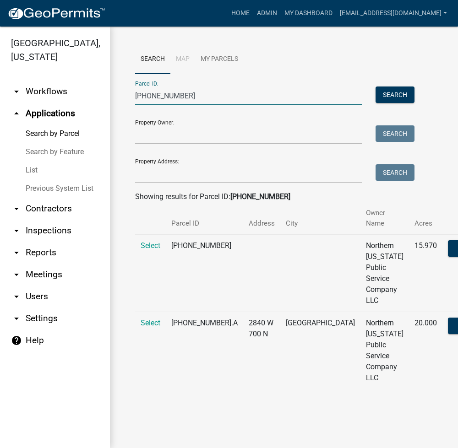
click at [147, 250] on td "Select" at bounding box center [150, 273] width 31 height 77
click at [153, 244] on span "Select" at bounding box center [151, 245] width 20 height 9
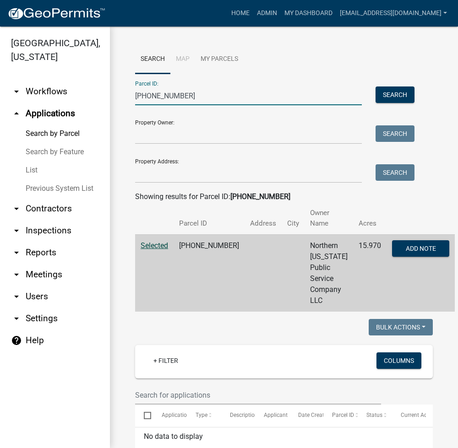
click at [188, 96] on input "021-003-001" at bounding box center [248, 96] width 227 height 19
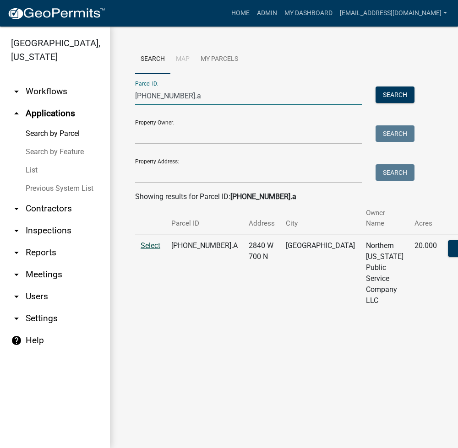
click at [151, 245] on span "Select" at bounding box center [151, 245] width 20 height 9
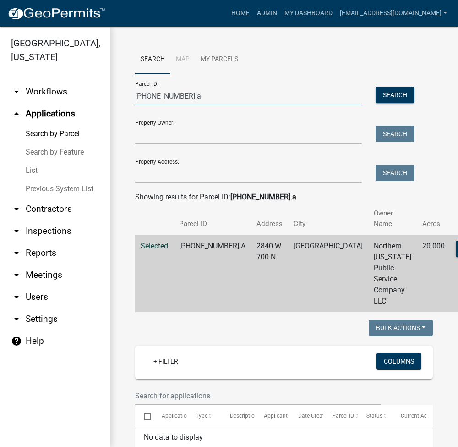
click at [151, 99] on input "021-003-001.a" at bounding box center [248, 96] width 227 height 19
paste input "05-094-028"
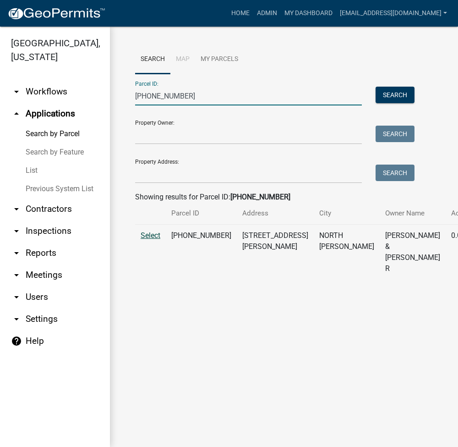
type input "[PHONE_NUMBER]"
click at [149, 240] on span "Select" at bounding box center [151, 235] width 20 height 9
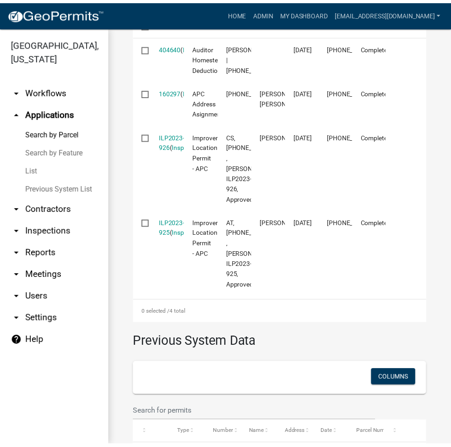
scroll to position [366, 0]
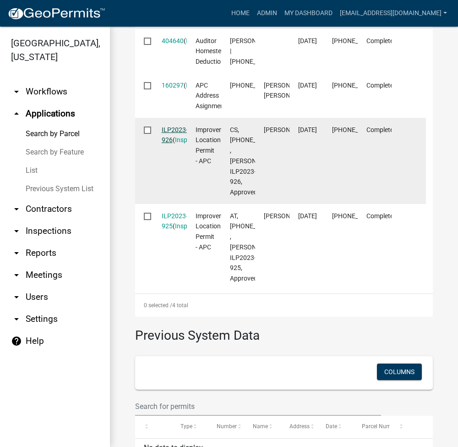
click at [176, 144] on link "ILP2023-926" at bounding box center [175, 135] width 26 height 18
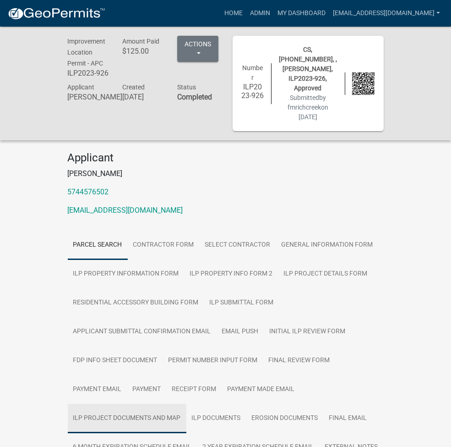
click at [85, 404] on link "ILP Project Documents and Map" at bounding box center [127, 418] width 119 height 29
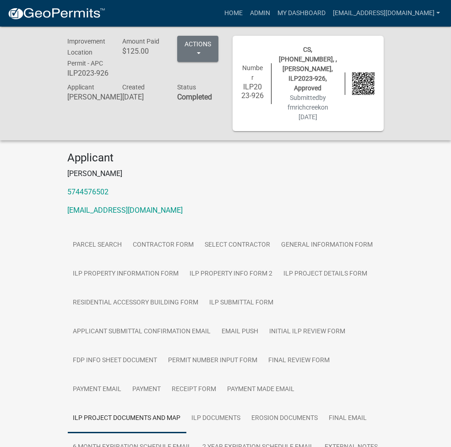
scroll to position [244, 0]
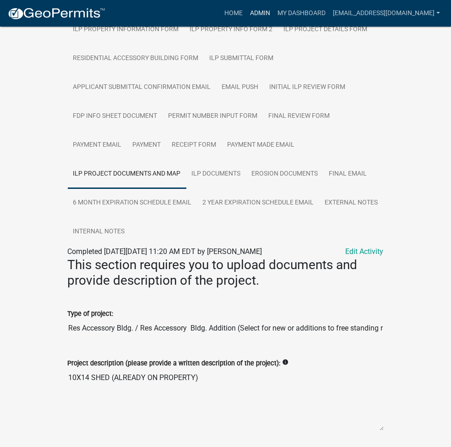
click at [274, 15] on link "Admin" at bounding box center [259, 13] width 27 height 17
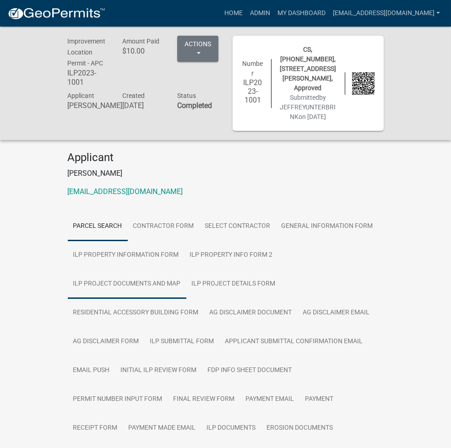
click at [159, 270] on link "ILP Project Documents and Map" at bounding box center [127, 284] width 119 height 29
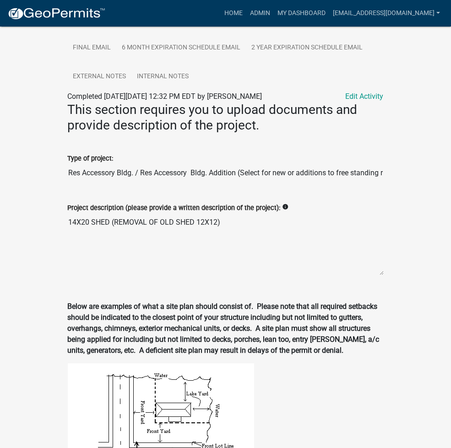
scroll to position [488, 0]
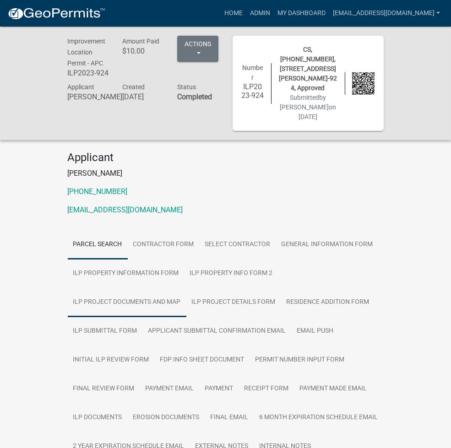
click at [182, 288] on link "ILP Project Documents and Map" at bounding box center [127, 302] width 119 height 29
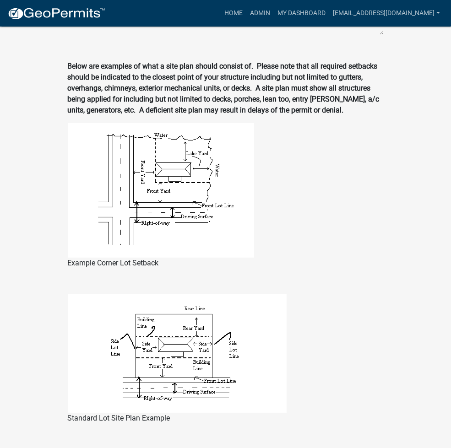
scroll to position [967, 0]
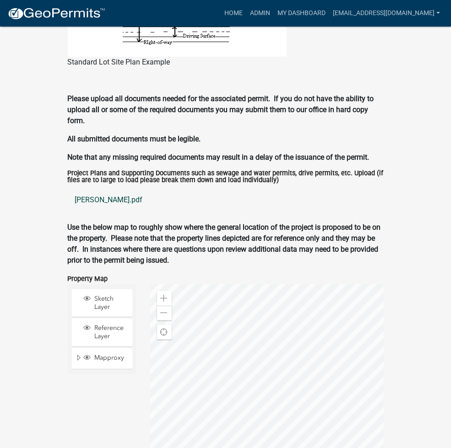
click at [68, 189] on link "[PERSON_NAME].pdf" at bounding box center [226, 200] width 316 height 22
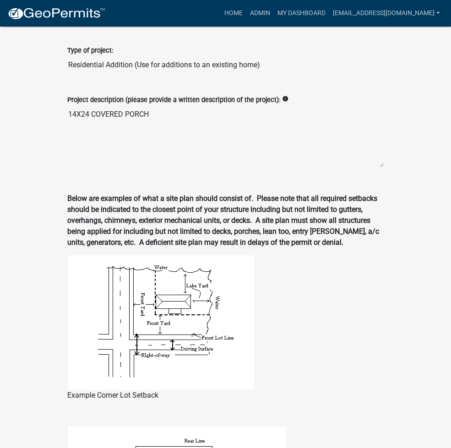
scroll to position [112, 0]
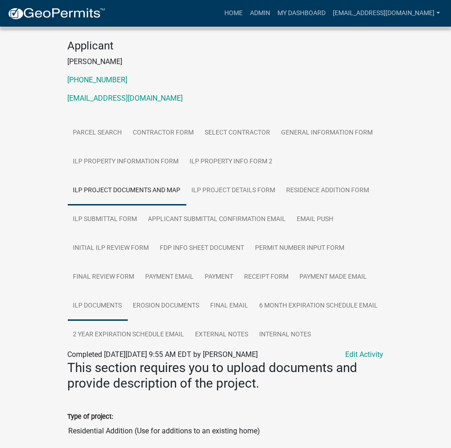
click at [128, 292] on link "ILP Documents" at bounding box center [98, 306] width 60 height 29
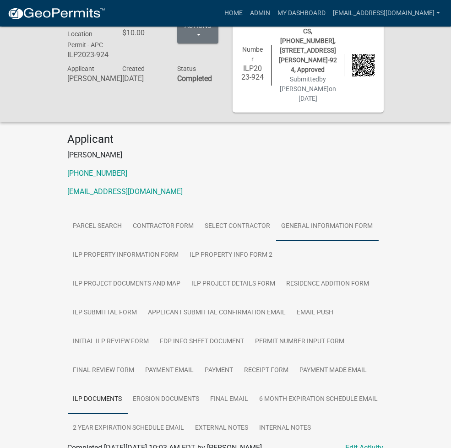
scroll to position [27, 0]
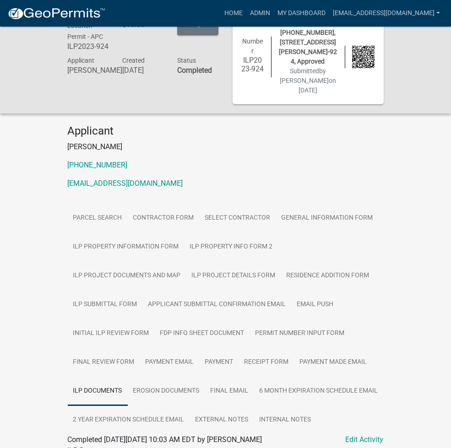
click at [68, 447] on link "ILP Documents" at bounding box center [92, 451] width 49 height 9
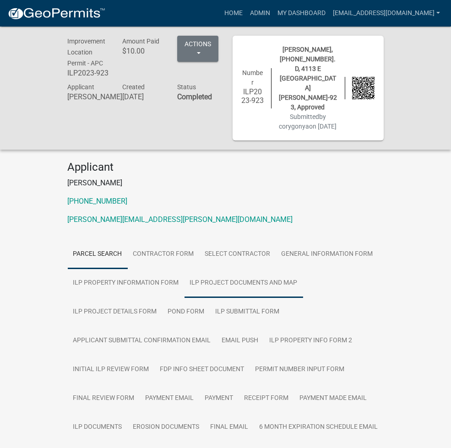
click at [185, 269] on link "ILP Project Documents and Map" at bounding box center [244, 283] width 119 height 29
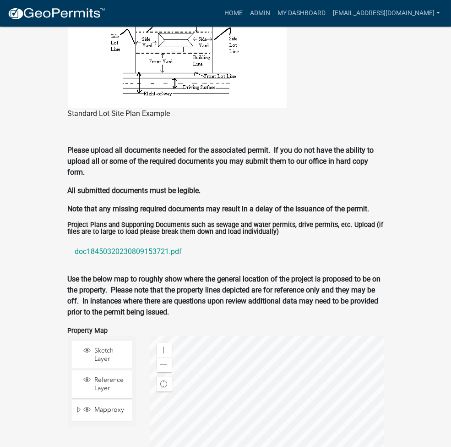
scroll to position [962, 0]
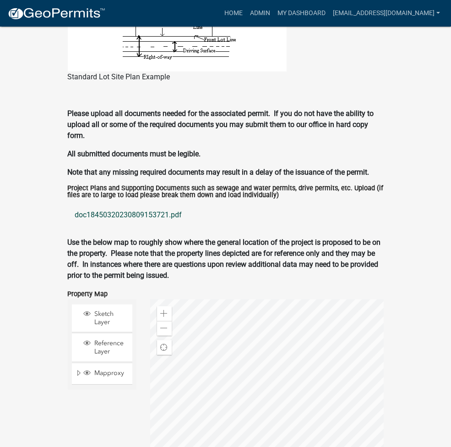
click at [68, 204] on link "doc18450320230809153721.pdf" at bounding box center [226, 215] width 316 height 22
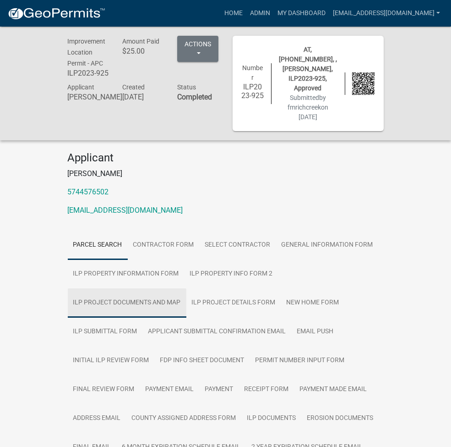
click at [144, 288] on link "ILP Project Documents and Map" at bounding box center [127, 302] width 119 height 29
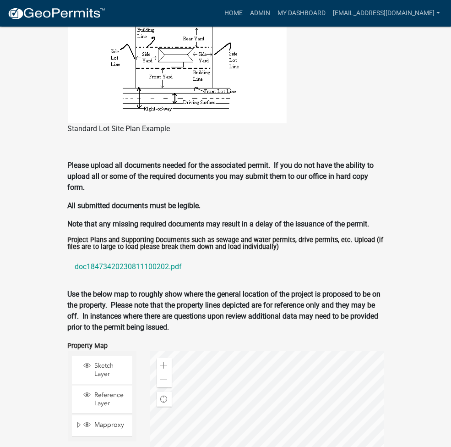
scroll to position [977, 0]
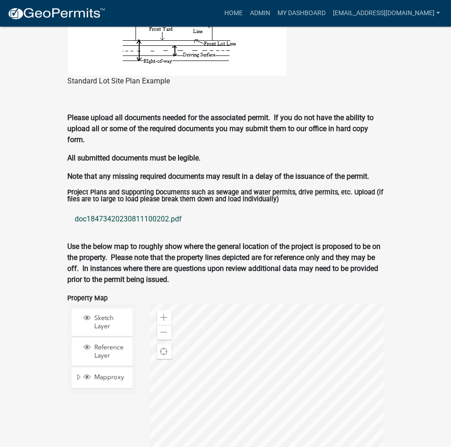
click at [68, 208] on link "doc18473420230811100202.pdf" at bounding box center [226, 219] width 316 height 22
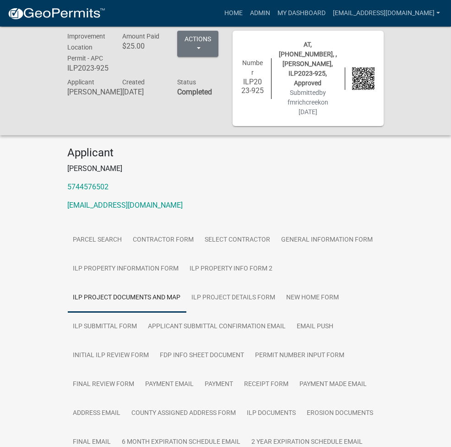
scroll to position [0, 0]
